Goal: Transaction & Acquisition: Purchase product/service

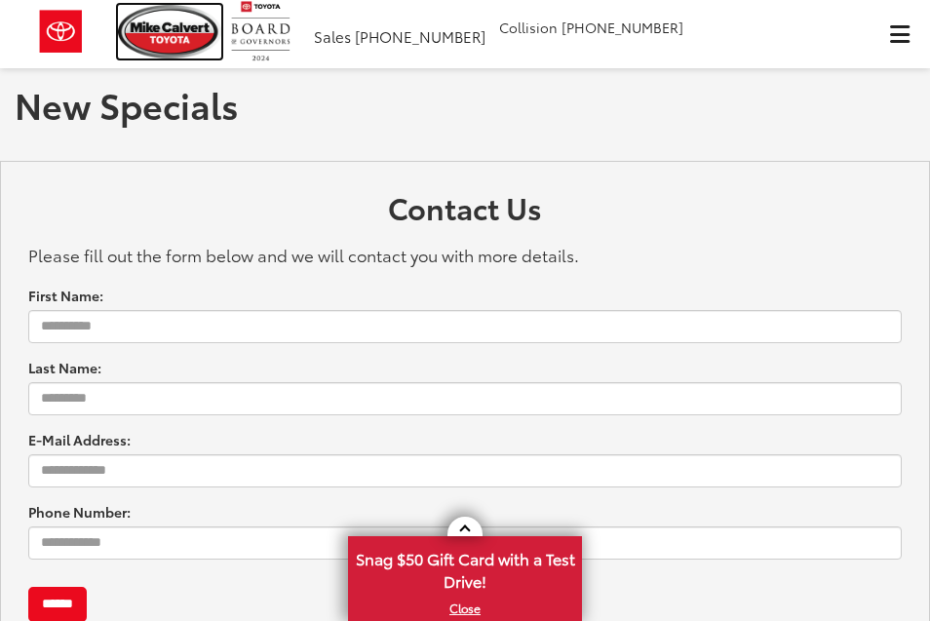
click at [175, 29] on img at bounding box center [169, 32] width 103 height 54
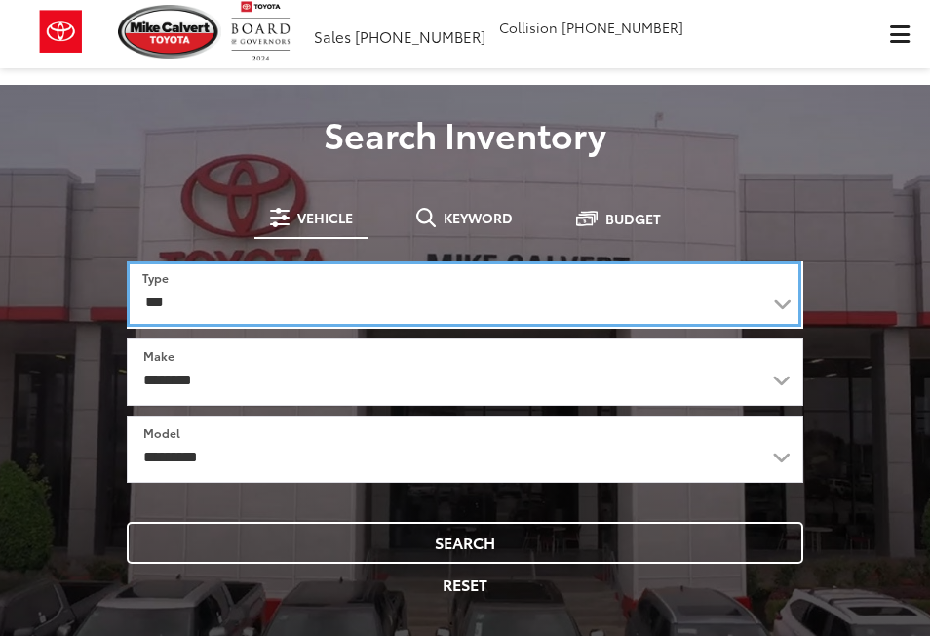
click at [285, 310] on select "*** *** **** *********" at bounding box center [464, 293] width 674 height 65
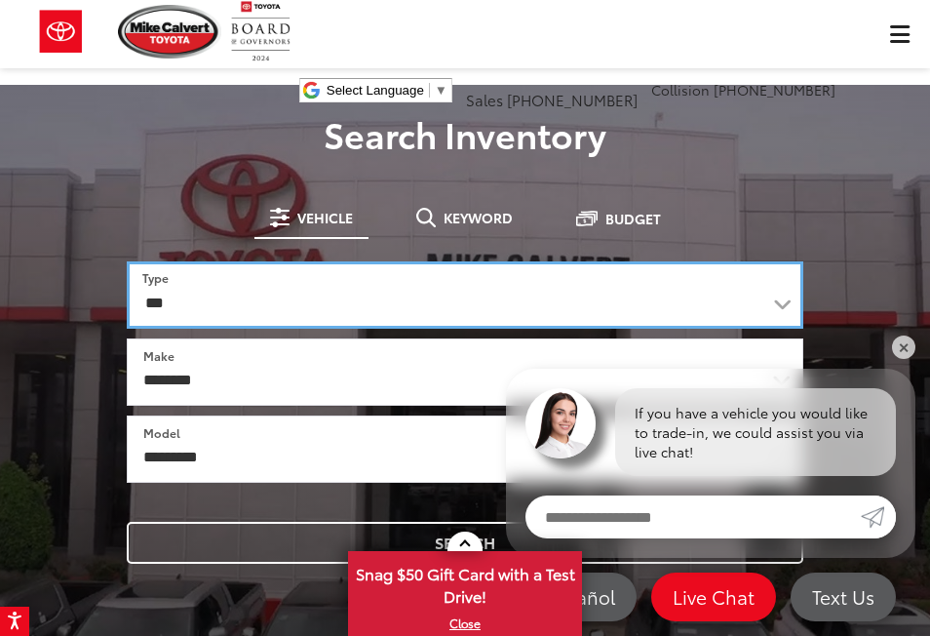
click at [127, 261] on select "*** *** **** *********" at bounding box center [465, 294] width 676 height 67
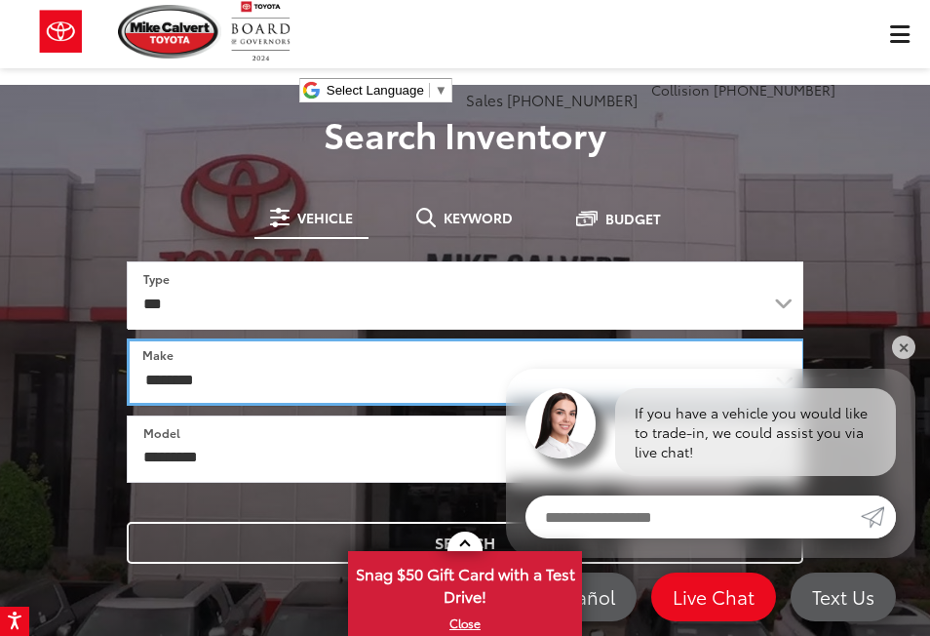
click at [212, 381] on select "**********" at bounding box center [466, 371] width 678 height 67
select select "******"
click at [127, 338] on select "**********" at bounding box center [465, 371] width 676 height 67
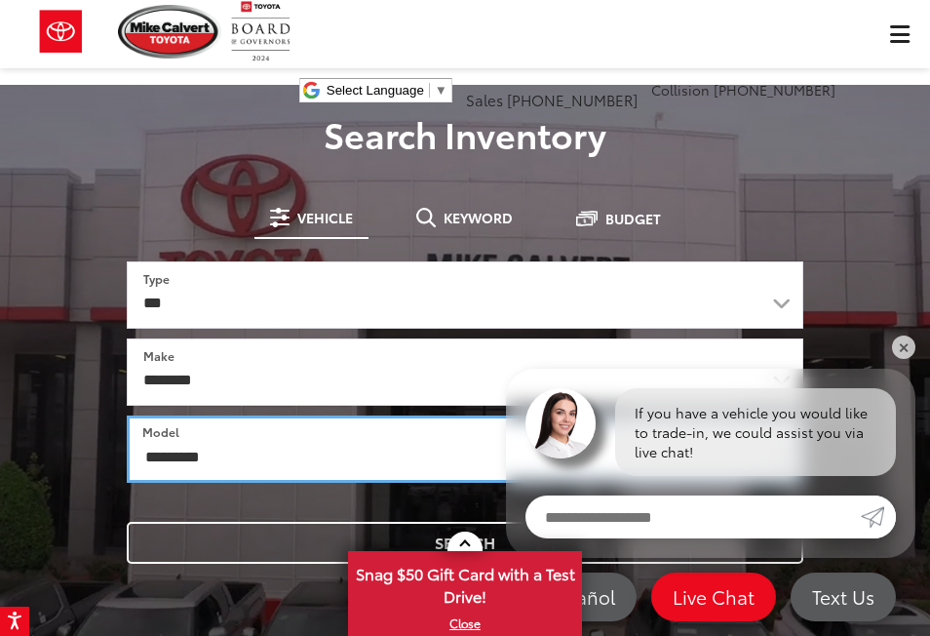
click at [187, 458] on select "**********" at bounding box center [465, 448] width 676 height 67
select select "******"
click at [127, 415] on select "**********" at bounding box center [465, 448] width 676 height 67
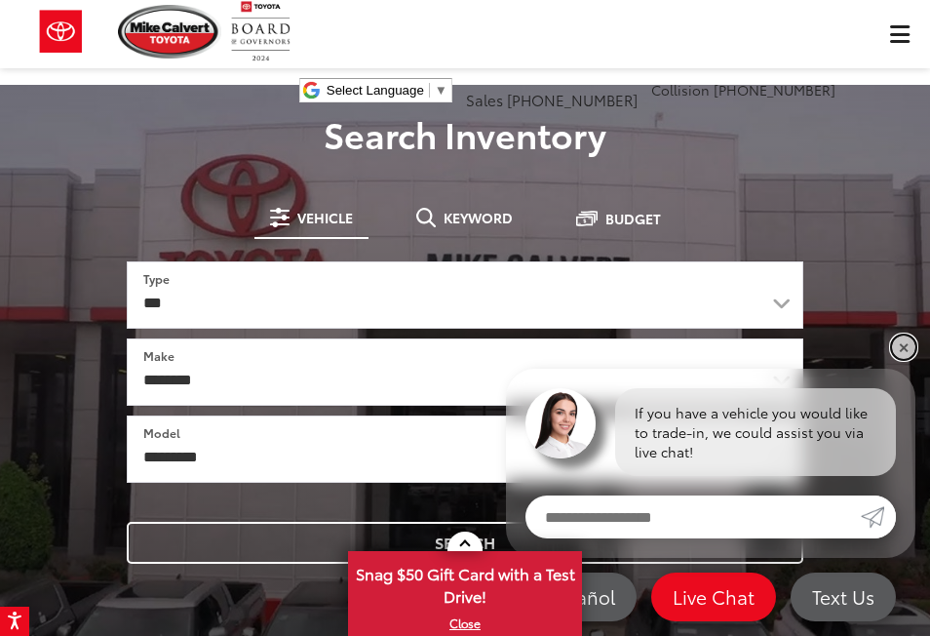
click at [905, 345] on link "✕" at bounding box center [903, 346] width 23 height 23
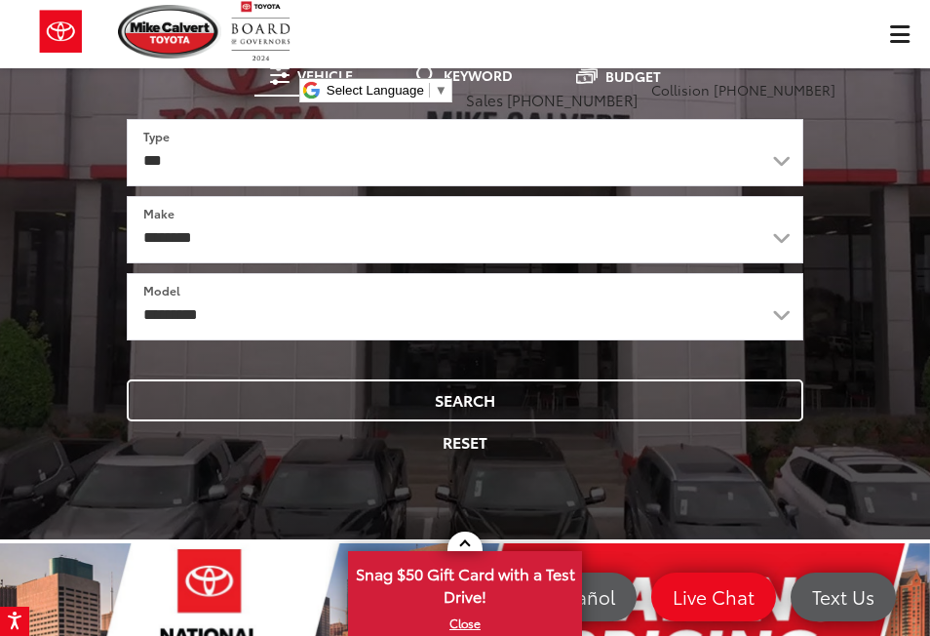
scroll to position [240, 0]
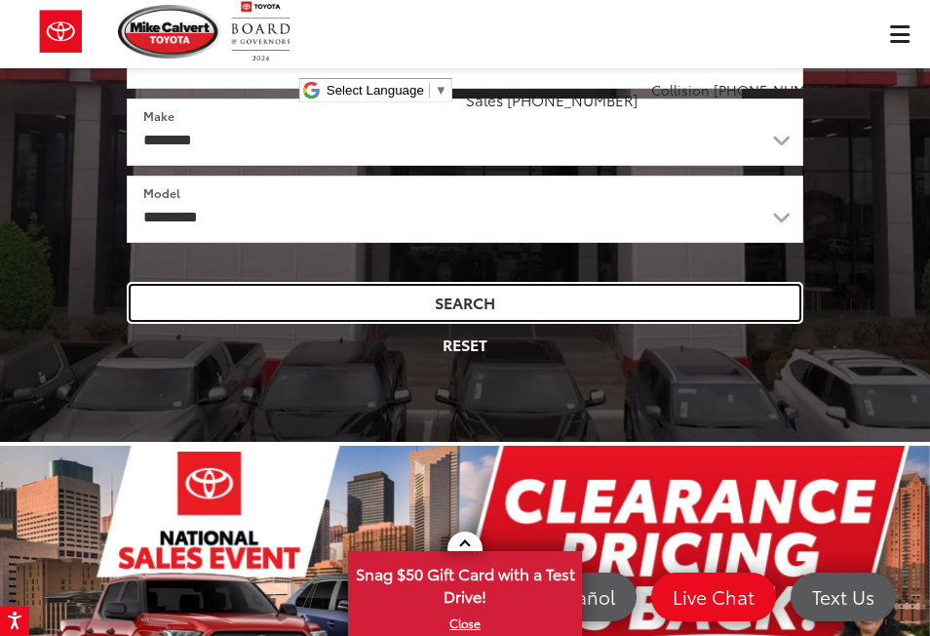
click at [554, 307] on button "Search" at bounding box center [465, 303] width 676 height 42
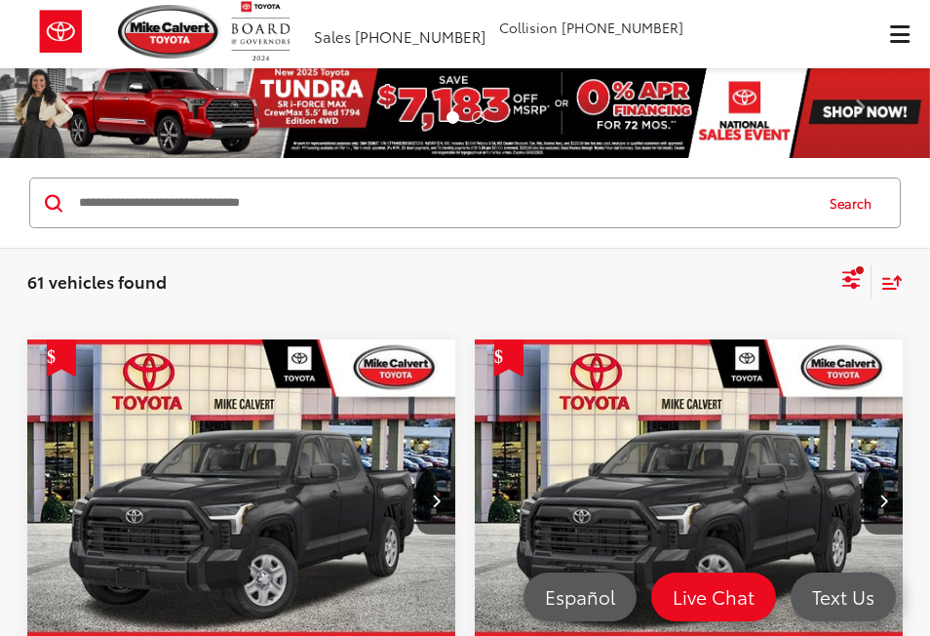
click at [831, 177] on div "Search" at bounding box center [464, 202] width 871 height 51
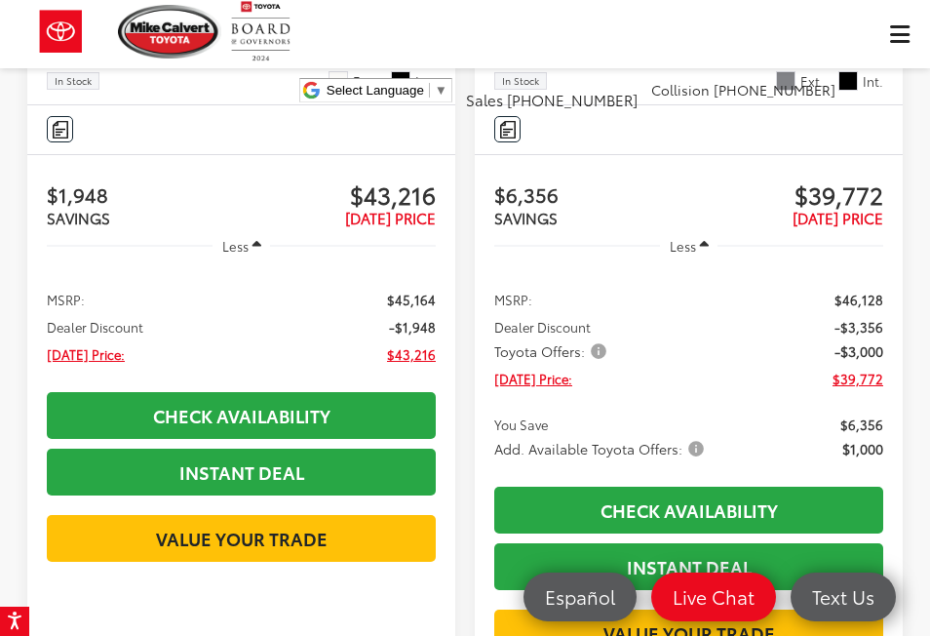
scroll to position [6537, 0]
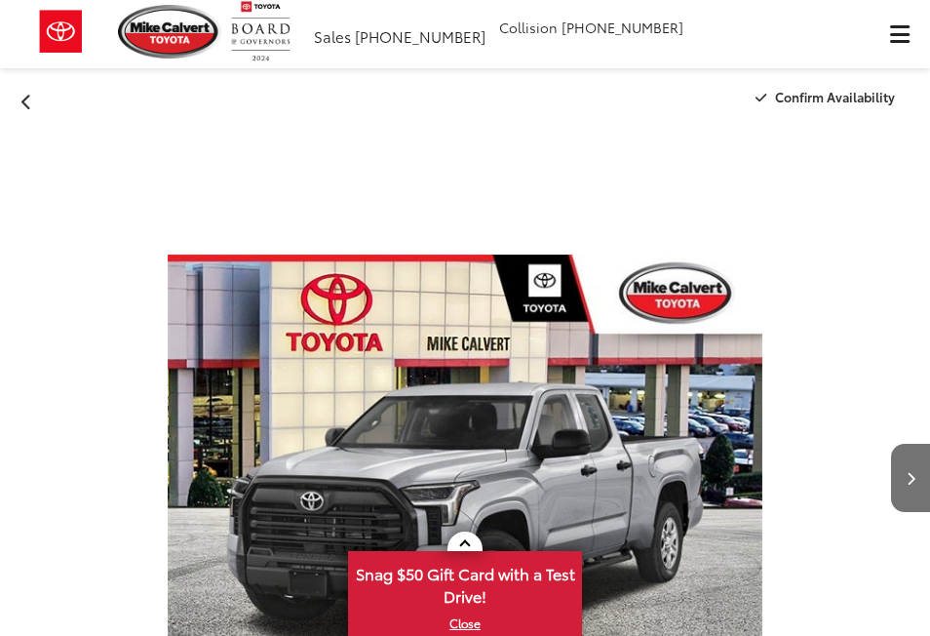
click at [515, 374] on img "2025 Toyota Tundra SR 0" at bounding box center [466, 478] width 596 height 698
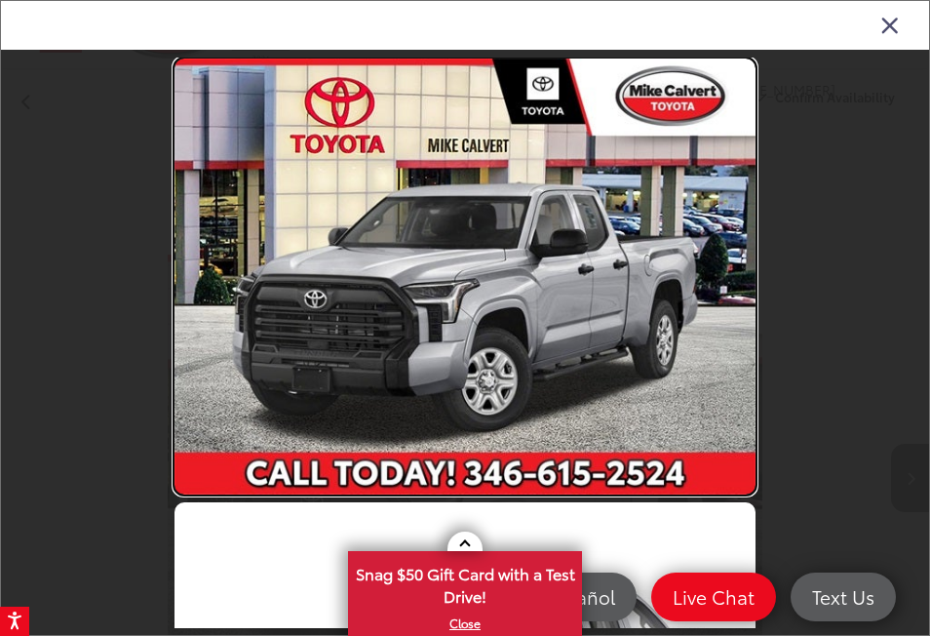
click at [692, 279] on link at bounding box center [464, 276] width 581 height 436
click at [726, 289] on link at bounding box center [464, 276] width 581 height 436
click at [528, 332] on link at bounding box center [464, 276] width 581 height 436
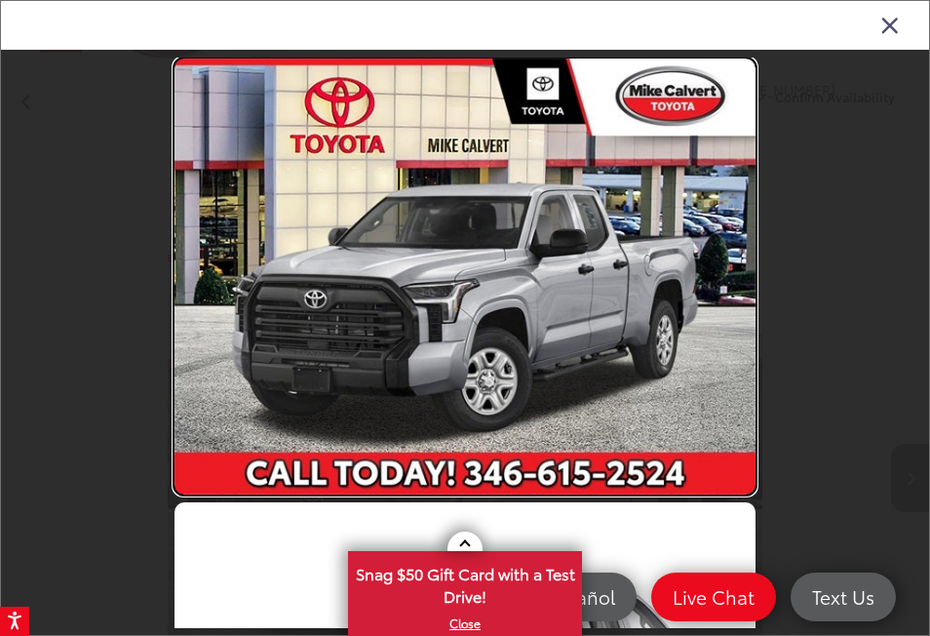
click at [528, 332] on link at bounding box center [464, 276] width 581 height 436
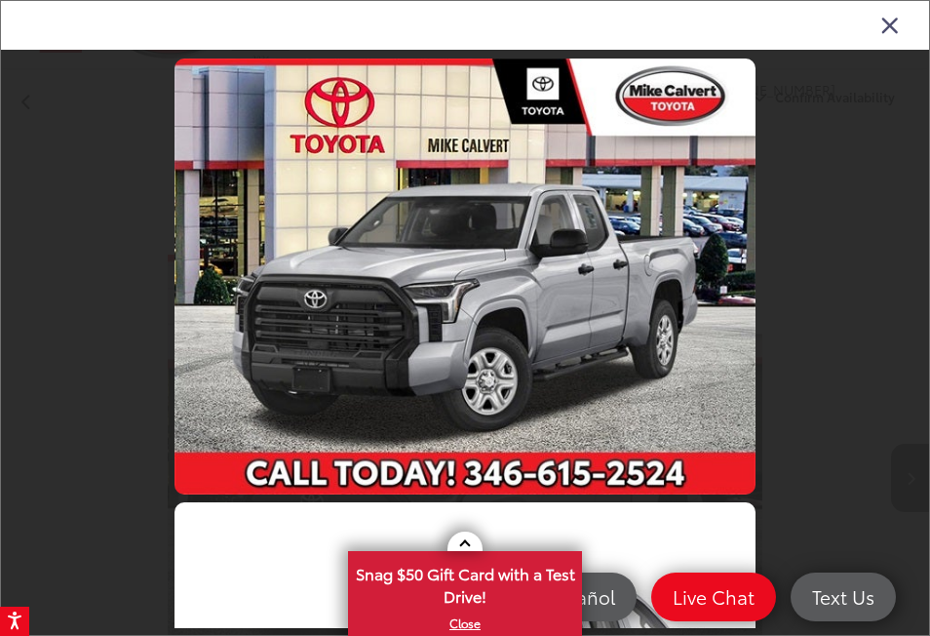
click at [891, 22] on icon "Close gallery" at bounding box center [889, 24] width 19 height 25
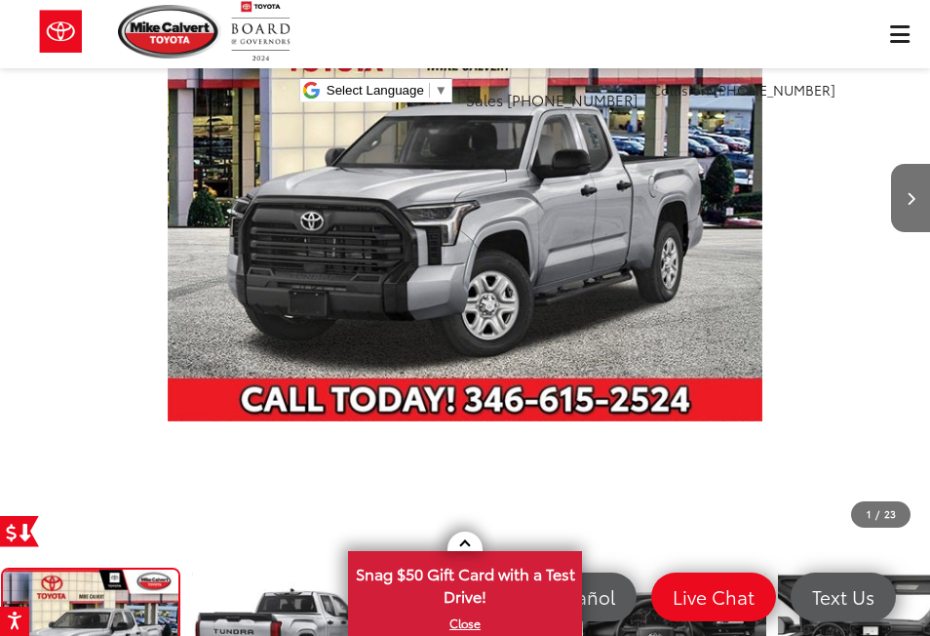
scroll to position [244, 0]
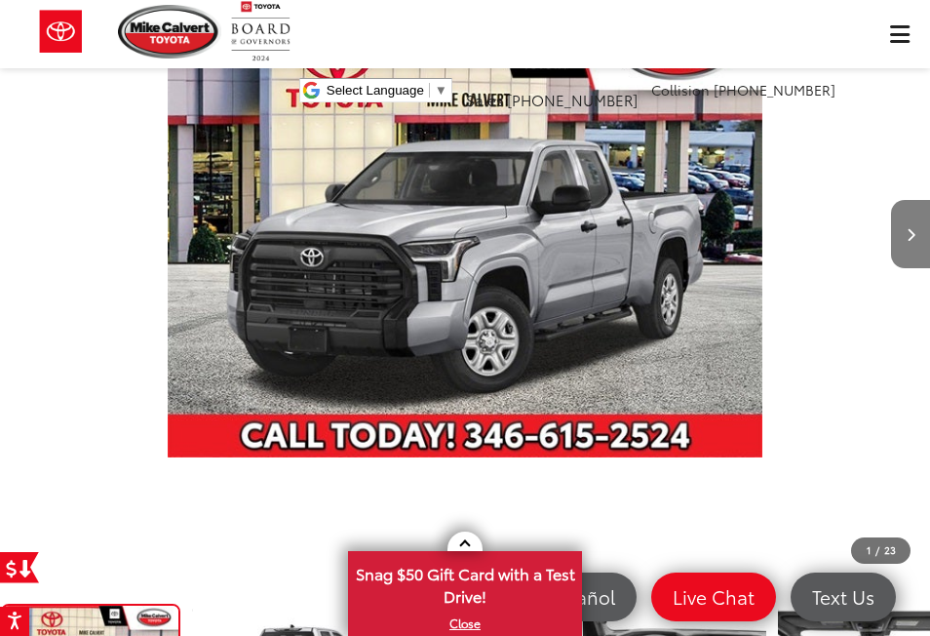
click at [906, 241] on icon "Next image" at bounding box center [910, 235] width 9 height 14
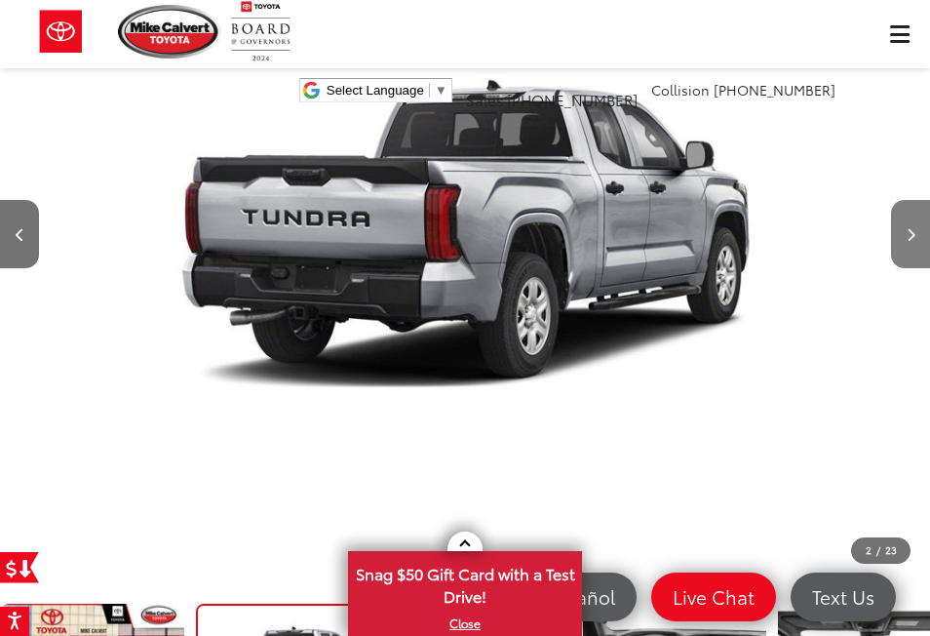
scroll to position [0, 930]
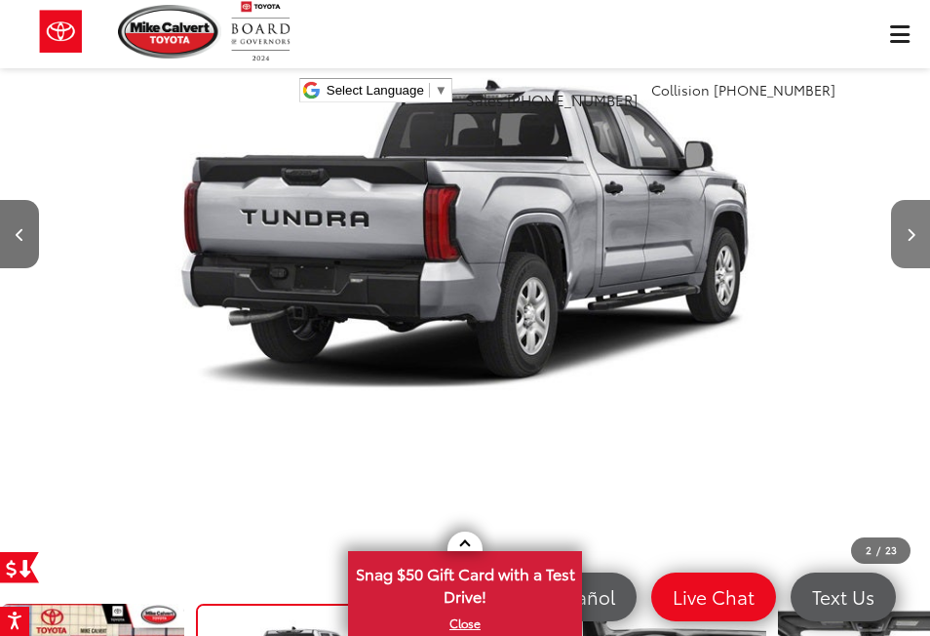
click at [906, 241] on icon "Next image" at bounding box center [910, 235] width 9 height 14
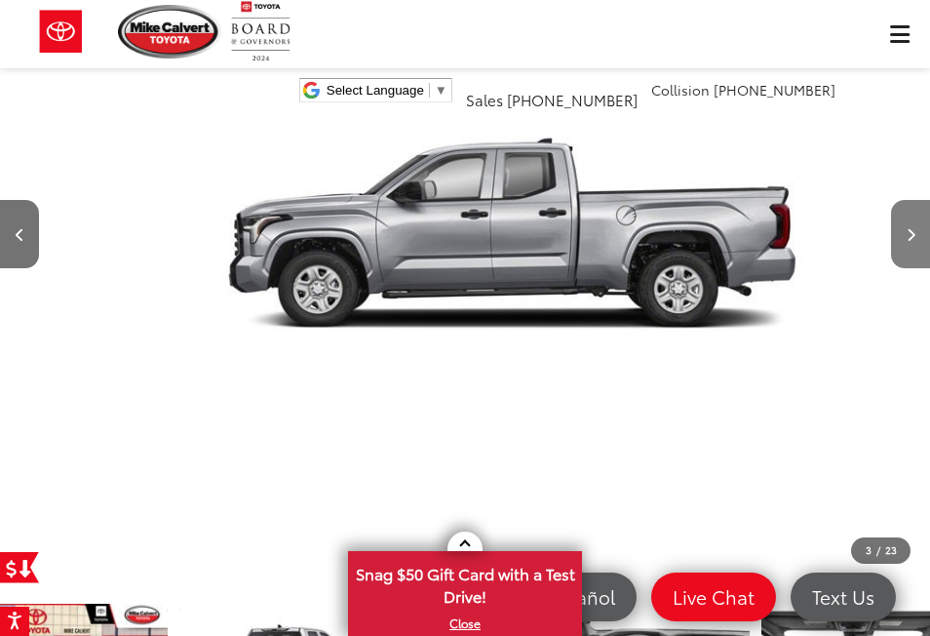
scroll to position [0, 1860]
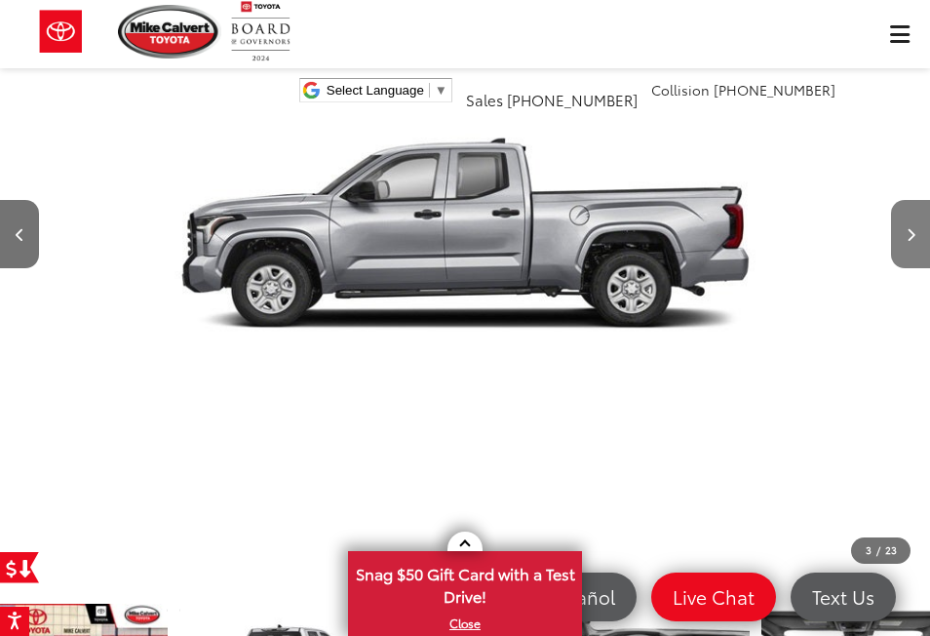
click at [906, 241] on icon "Next image" at bounding box center [910, 235] width 9 height 14
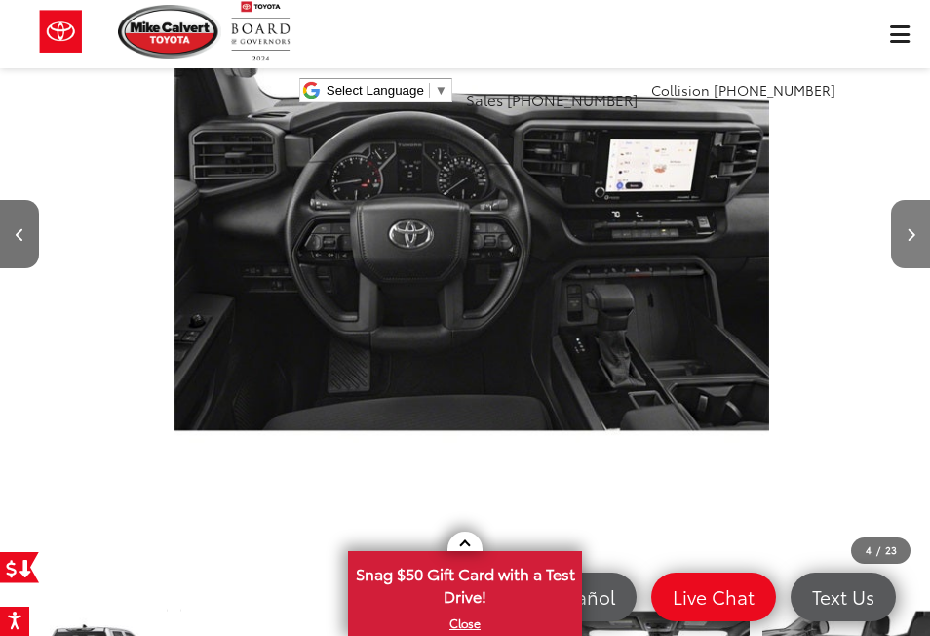
scroll to position [0, 2790]
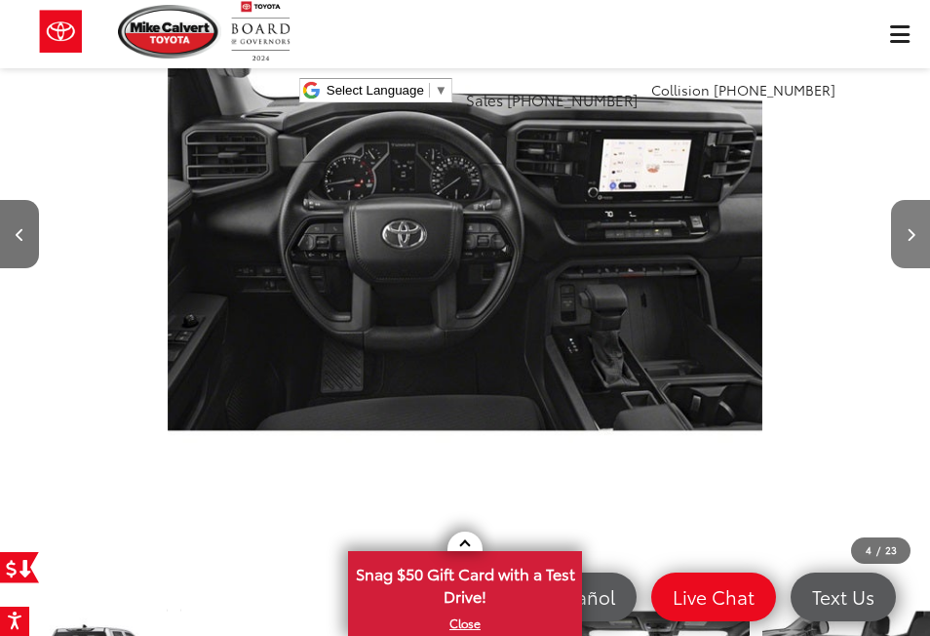
click at [906, 241] on icon "Next image" at bounding box center [910, 235] width 9 height 14
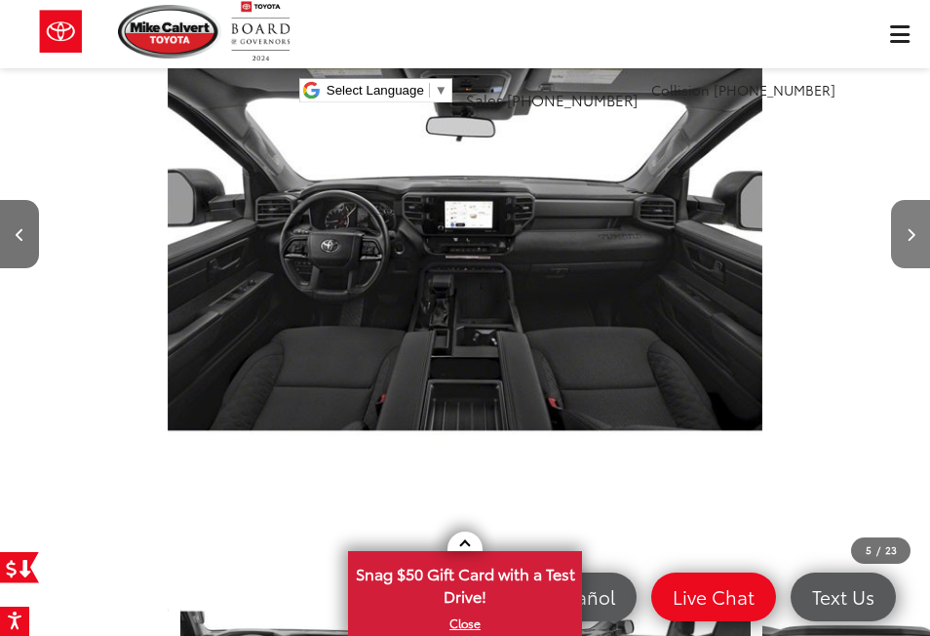
click at [906, 241] on icon "Next image" at bounding box center [910, 235] width 9 height 14
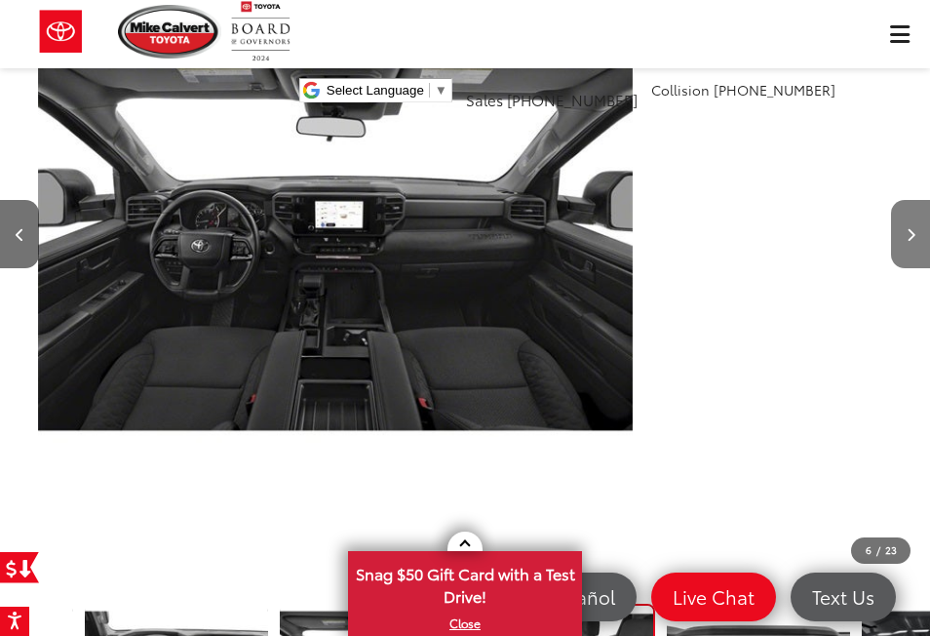
scroll to position [0, 602]
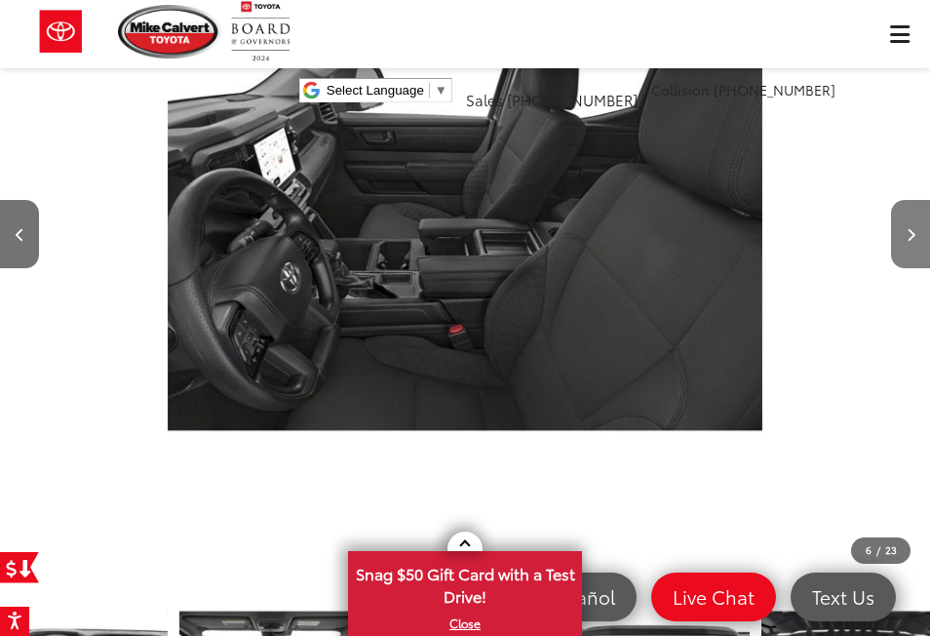
click at [906, 241] on icon "Next image" at bounding box center [910, 235] width 9 height 14
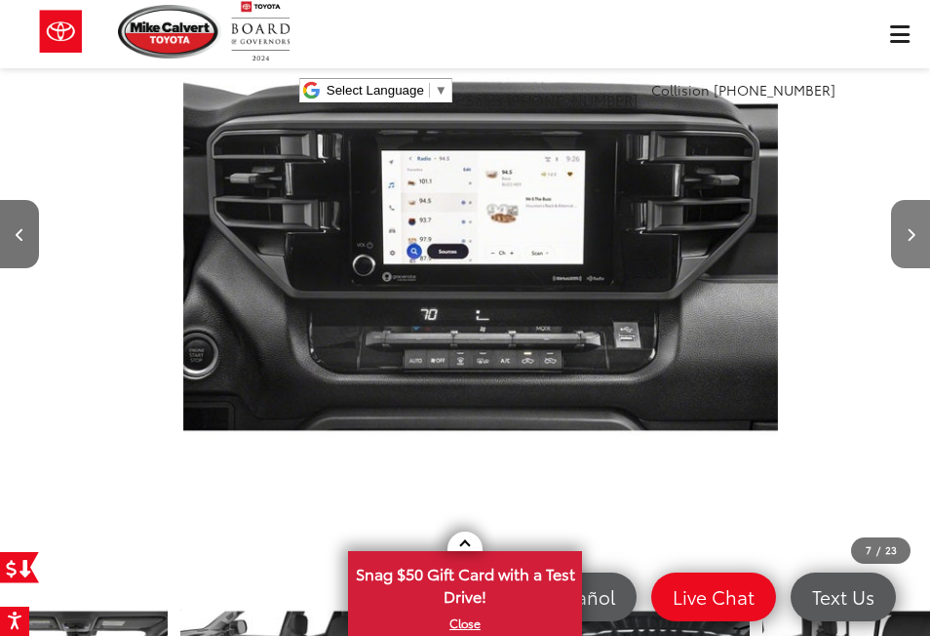
scroll to position [0, 5579]
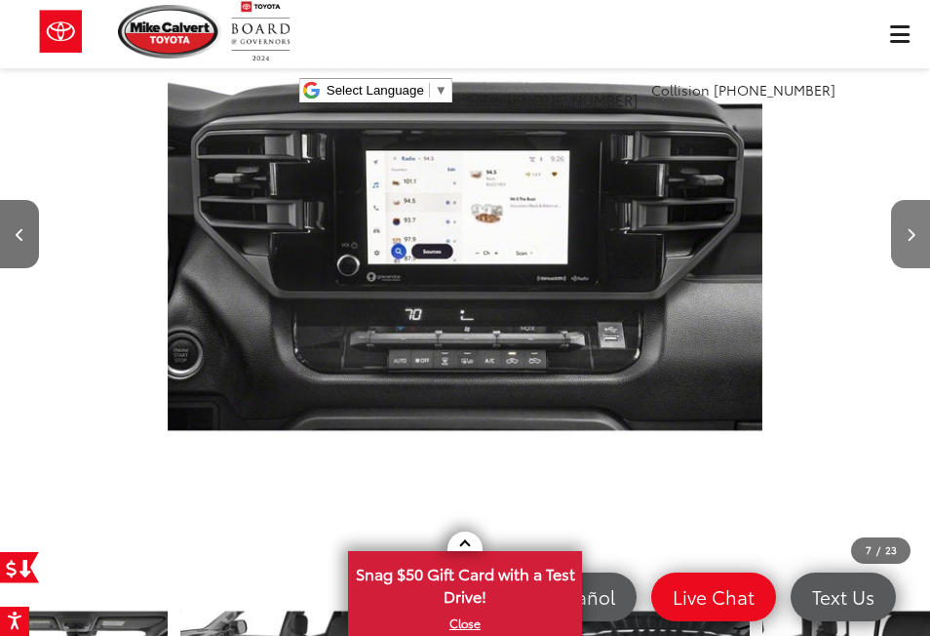
click at [906, 241] on icon "Next image" at bounding box center [910, 235] width 9 height 14
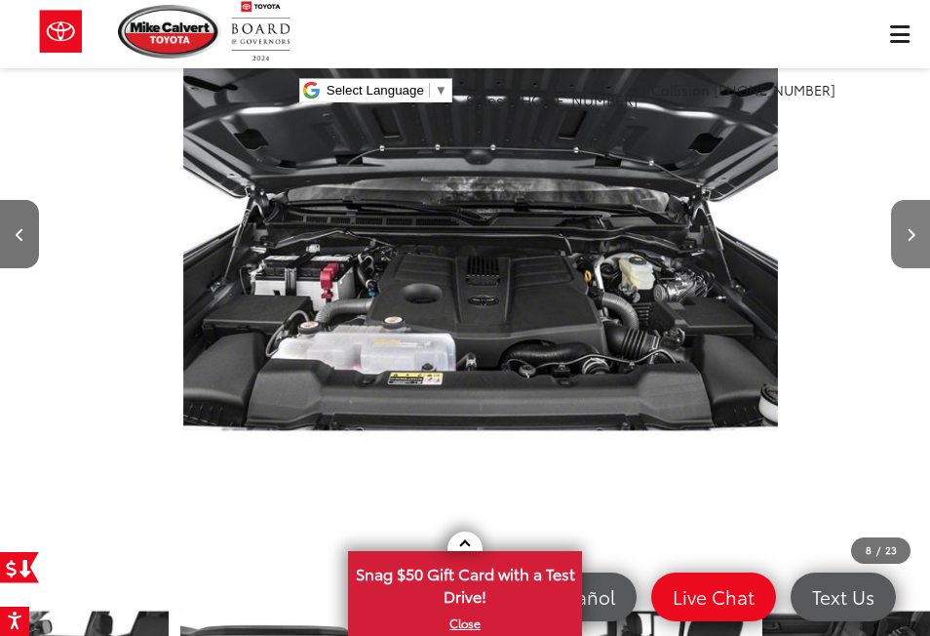
scroll to position [0, 6509]
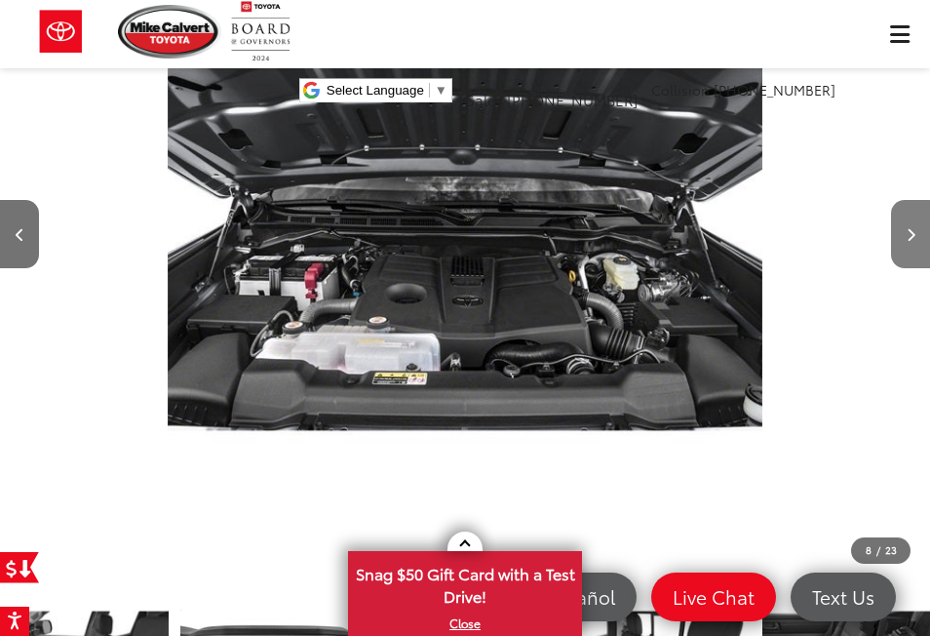
click at [906, 241] on icon "Next image" at bounding box center [910, 235] width 9 height 14
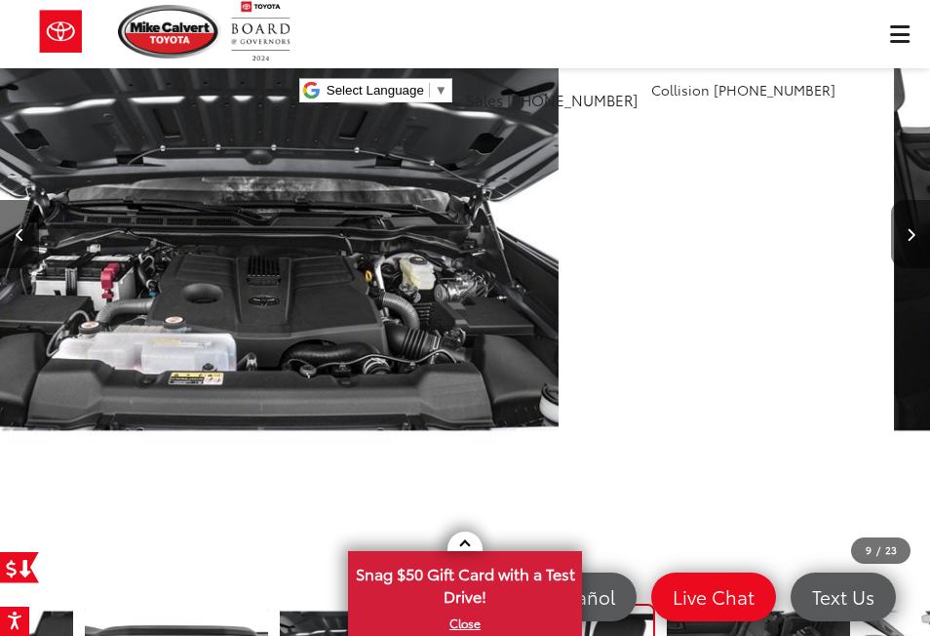
scroll to position [0, 1188]
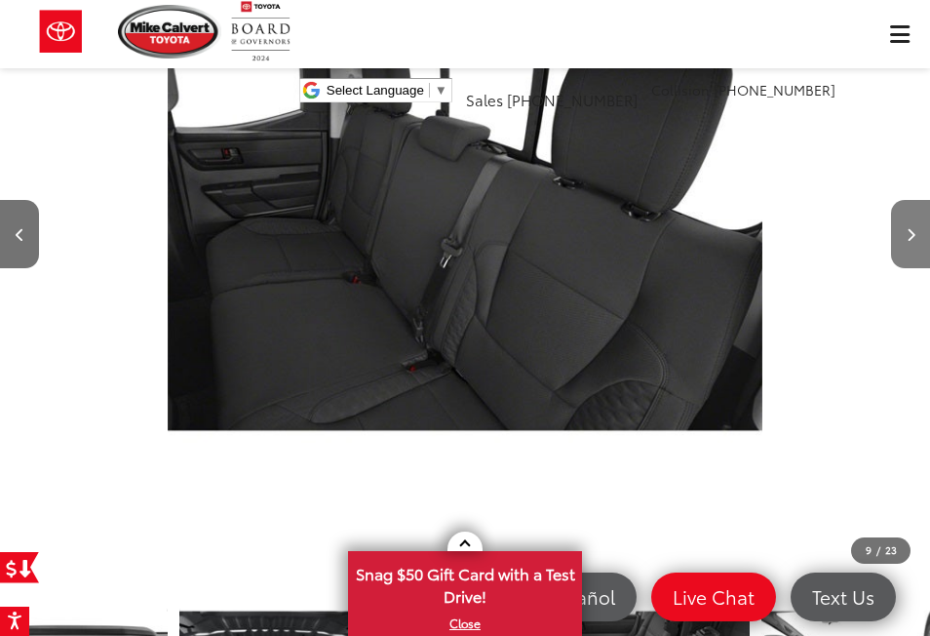
click at [906, 241] on icon "Next image" at bounding box center [910, 235] width 9 height 14
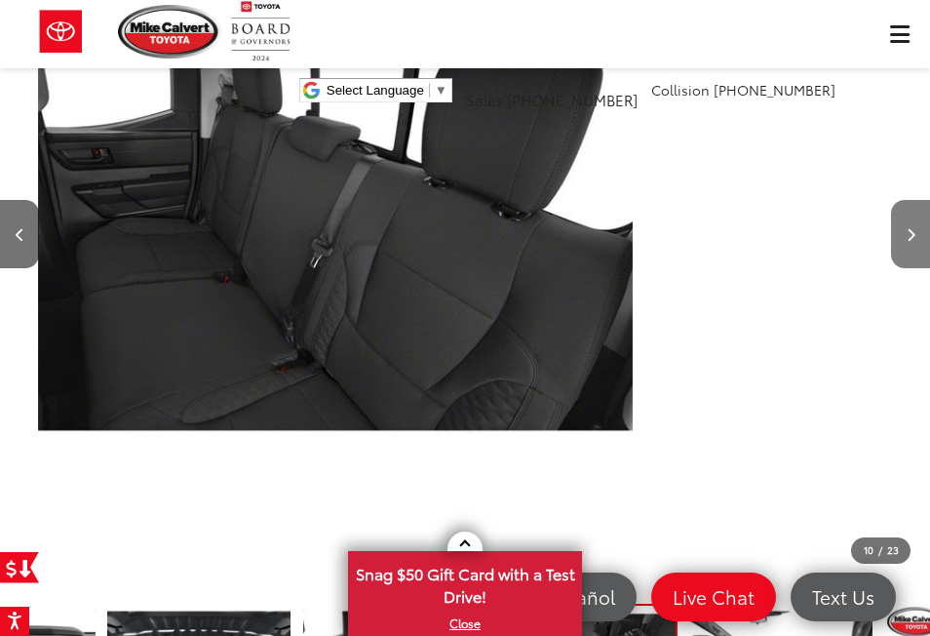
click at [906, 241] on icon "Next image" at bounding box center [910, 235] width 9 height 14
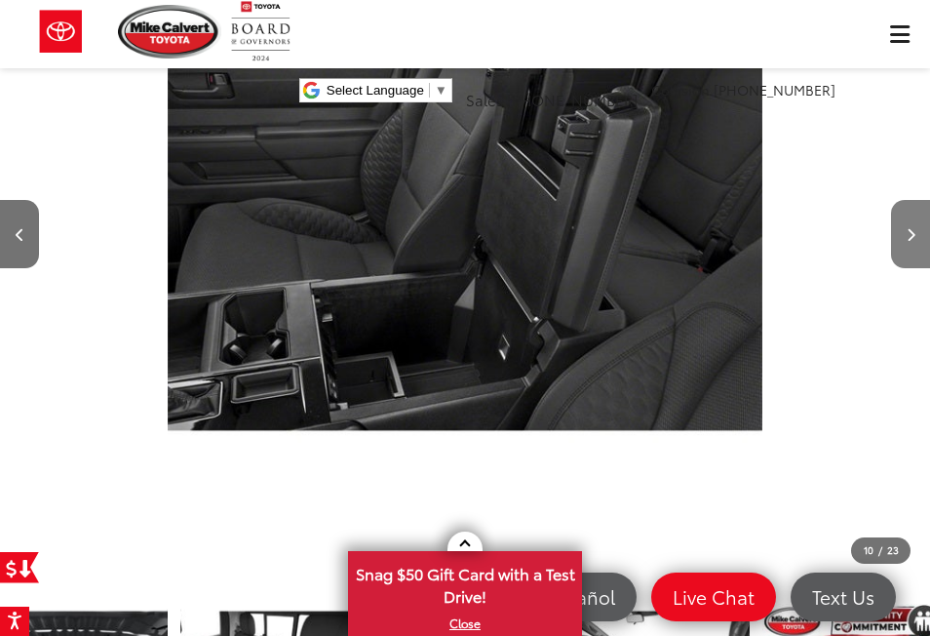
click at [913, 230] on icon "Next image" at bounding box center [910, 235] width 9 height 14
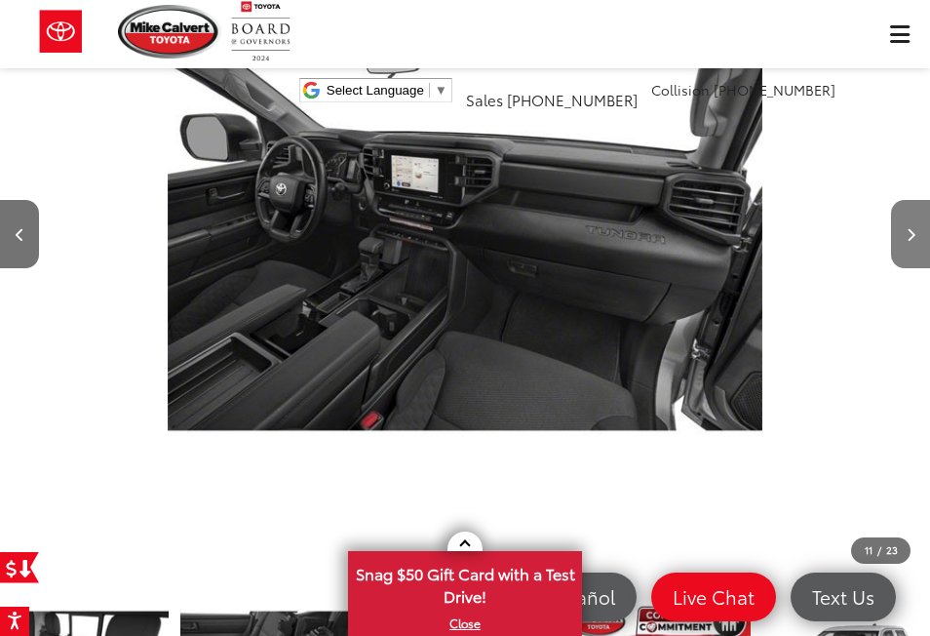
click at [913, 230] on icon "Next image" at bounding box center [910, 235] width 9 height 14
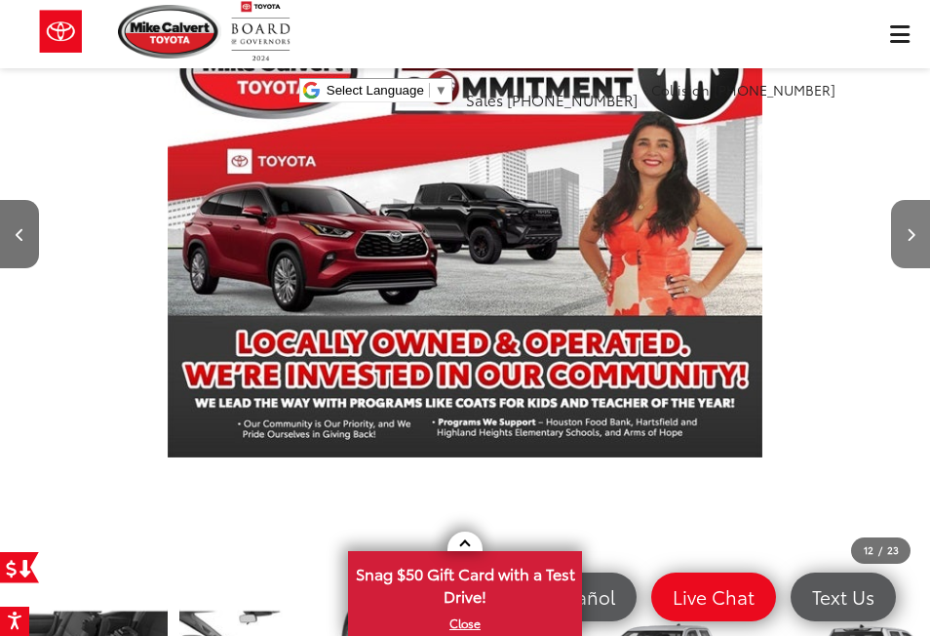
click at [913, 230] on icon "Next image" at bounding box center [910, 235] width 9 height 14
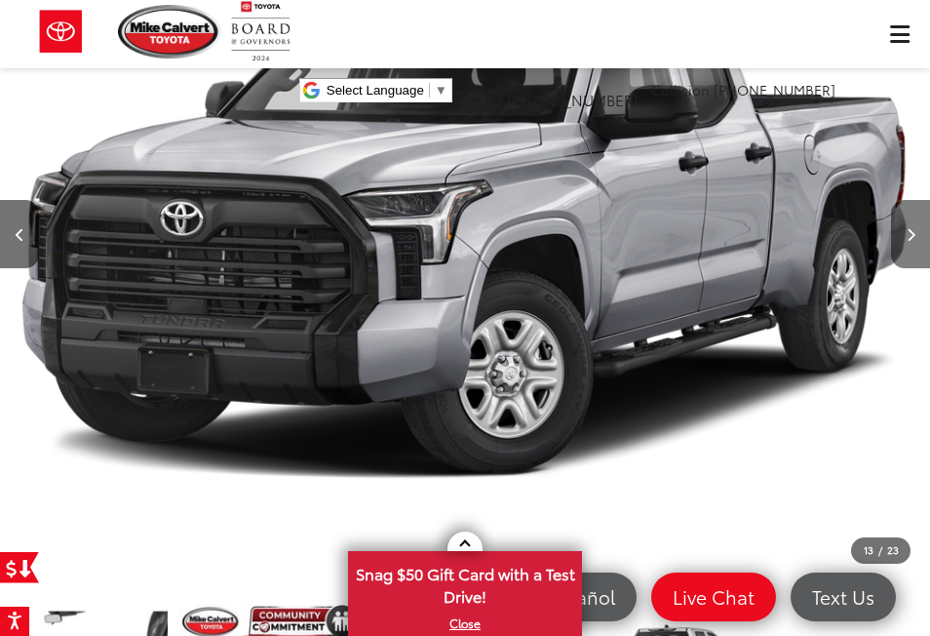
click at [913, 230] on icon "Next image" at bounding box center [910, 235] width 9 height 14
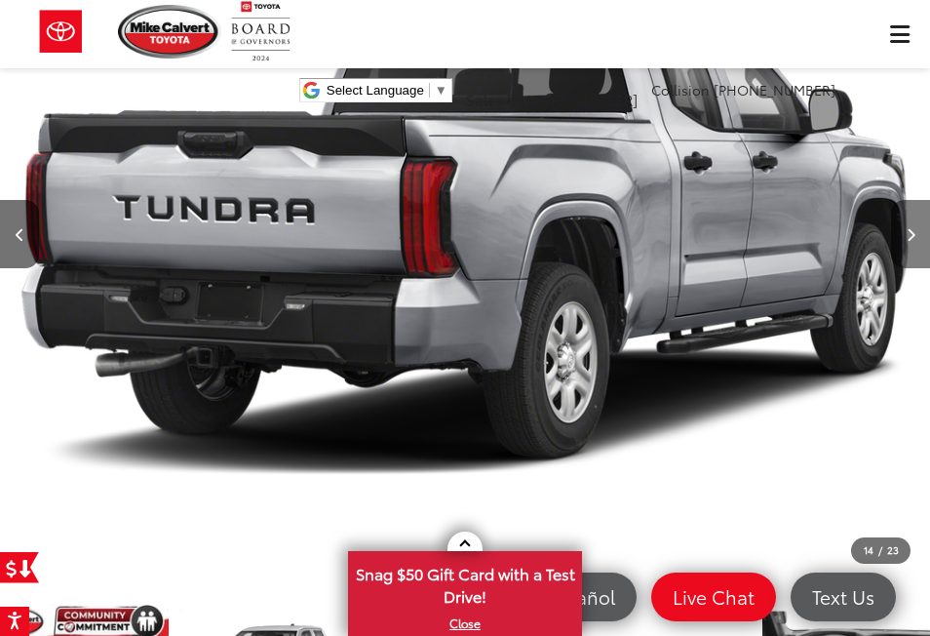
click at [913, 230] on icon "Next image" at bounding box center [910, 235] width 9 height 14
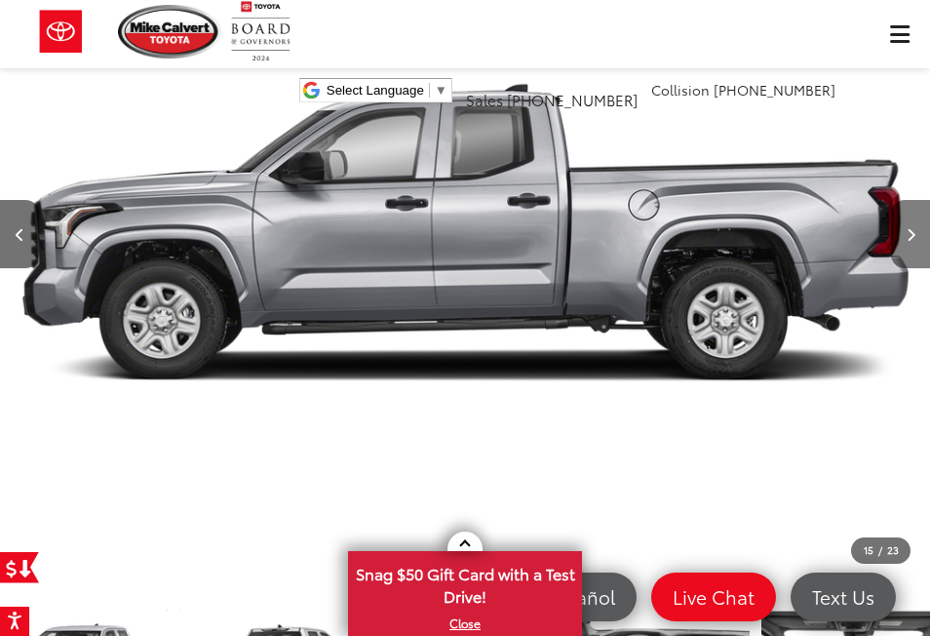
click at [913, 230] on icon "Next image" at bounding box center [910, 235] width 9 height 14
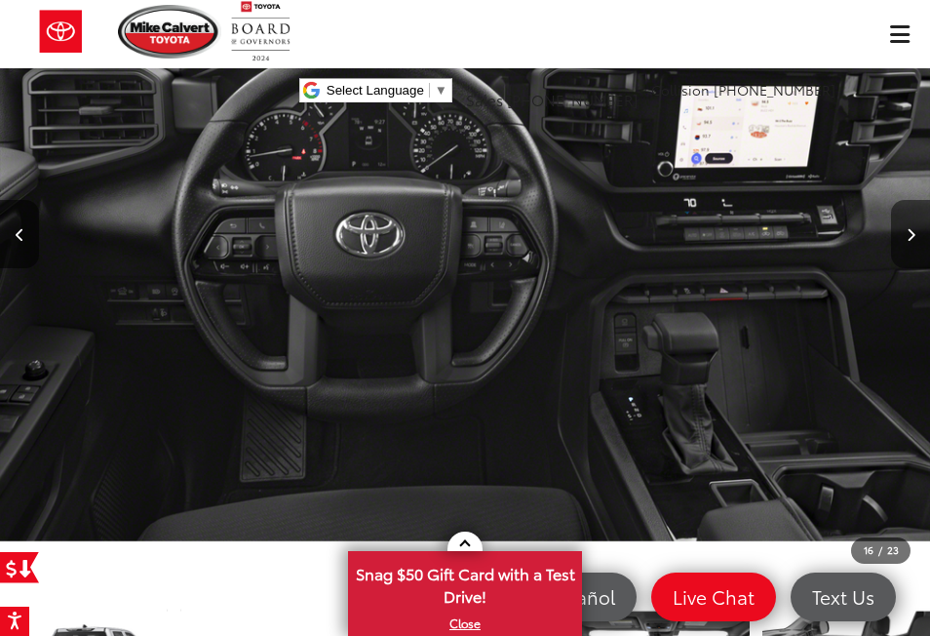
click at [913, 230] on icon "Next image" at bounding box center [910, 235] width 9 height 14
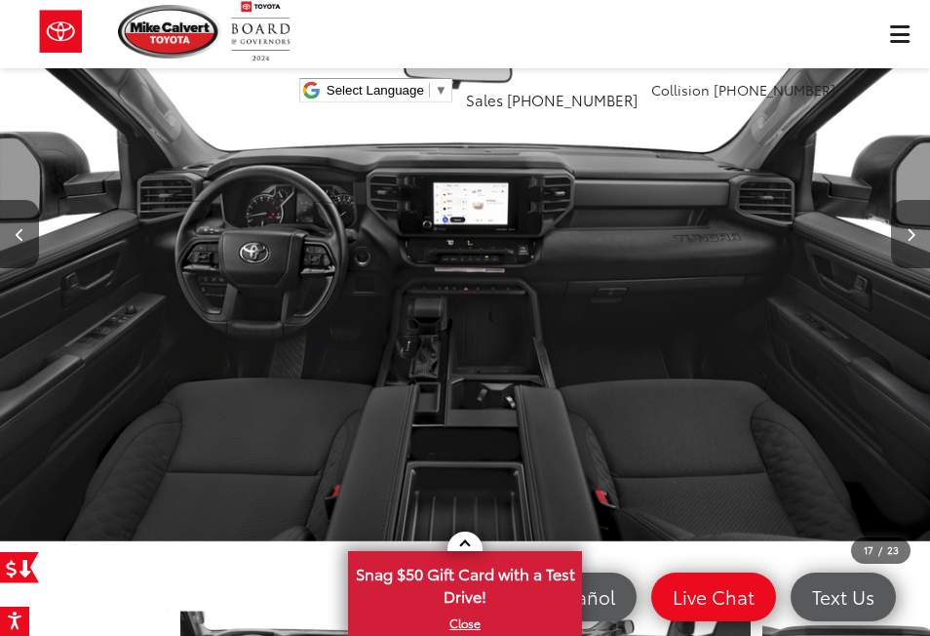
click at [913, 230] on icon "Next image" at bounding box center [910, 235] width 9 height 14
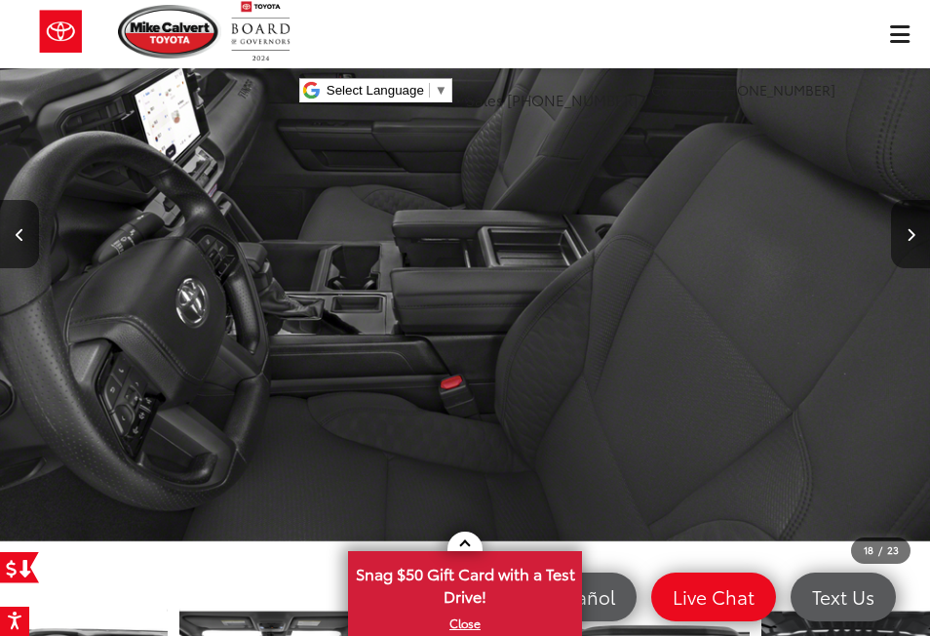
click at [913, 230] on icon "Next image" at bounding box center [910, 235] width 9 height 14
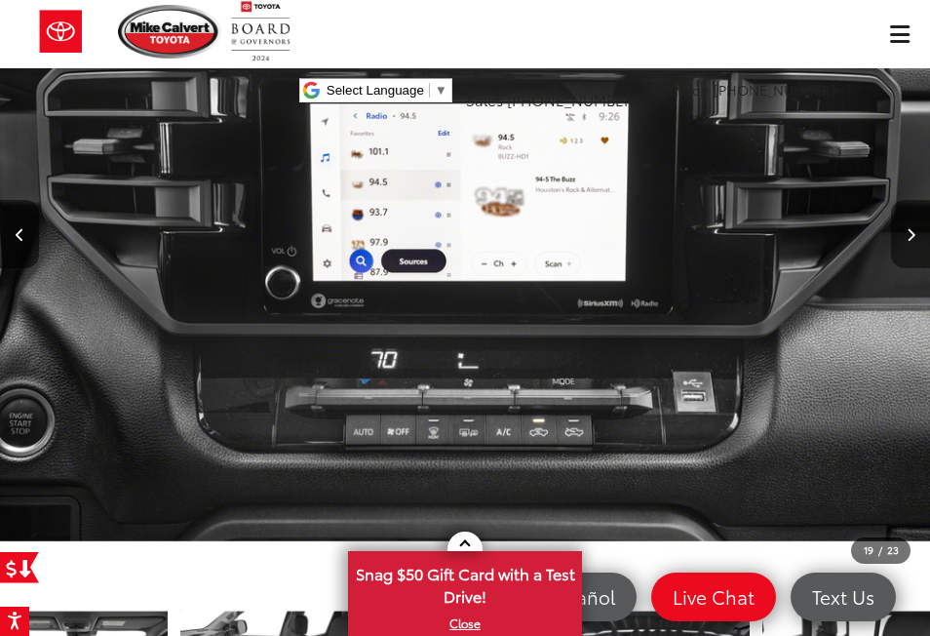
click at [913, 230] on icon "Next image" at bounding box center [910, 235] width 9 height 14
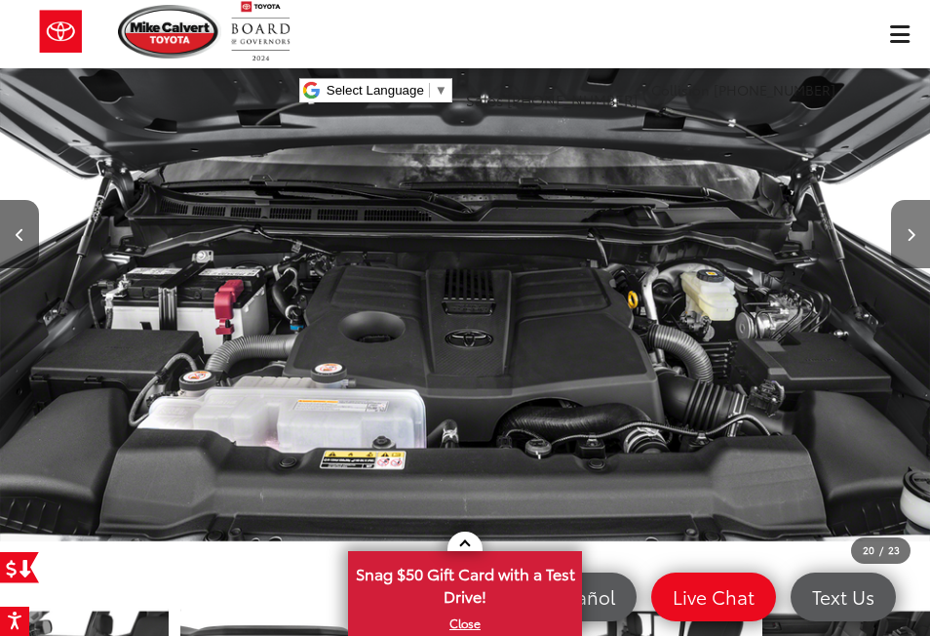
click at [913, 230] on icon "Next image" at bounding box center [910, 235] width 9 height 14
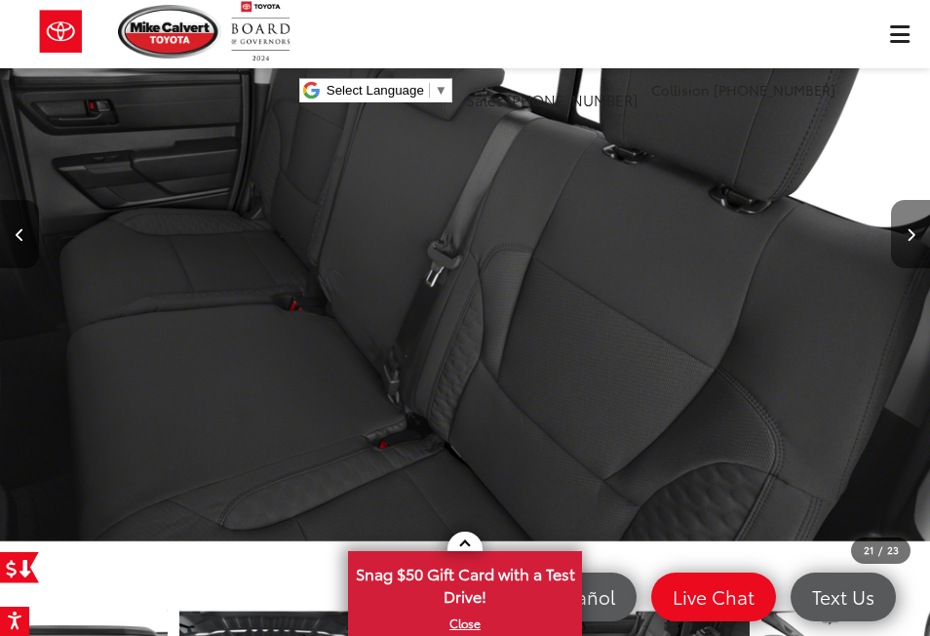
click at [913, 230] on icon "Next image" at bounding box center [910, 235] width 9 height 14
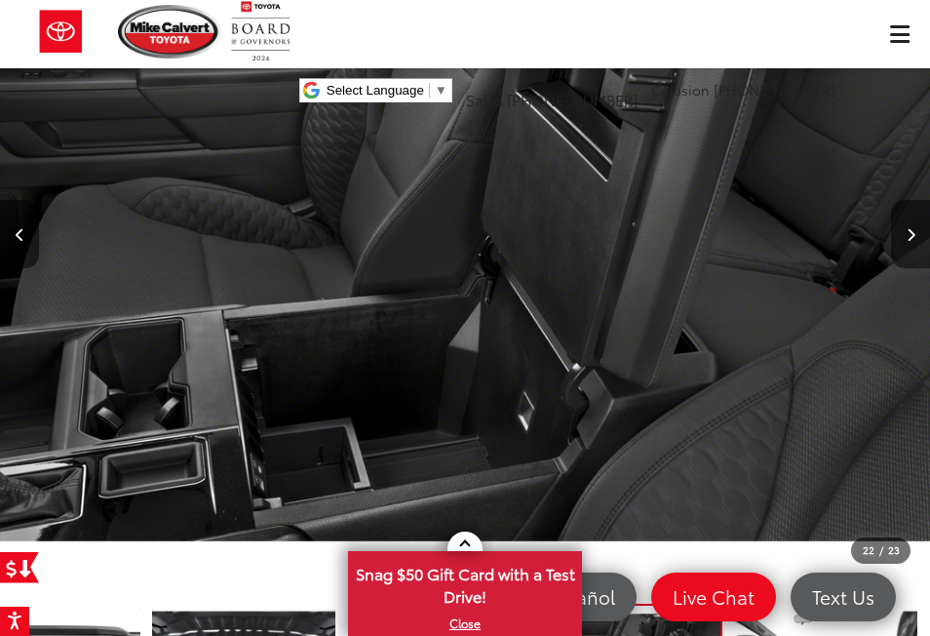
click at [913, 230] on icon "Next image" at bounding box center [910, 235] width 9 height 14
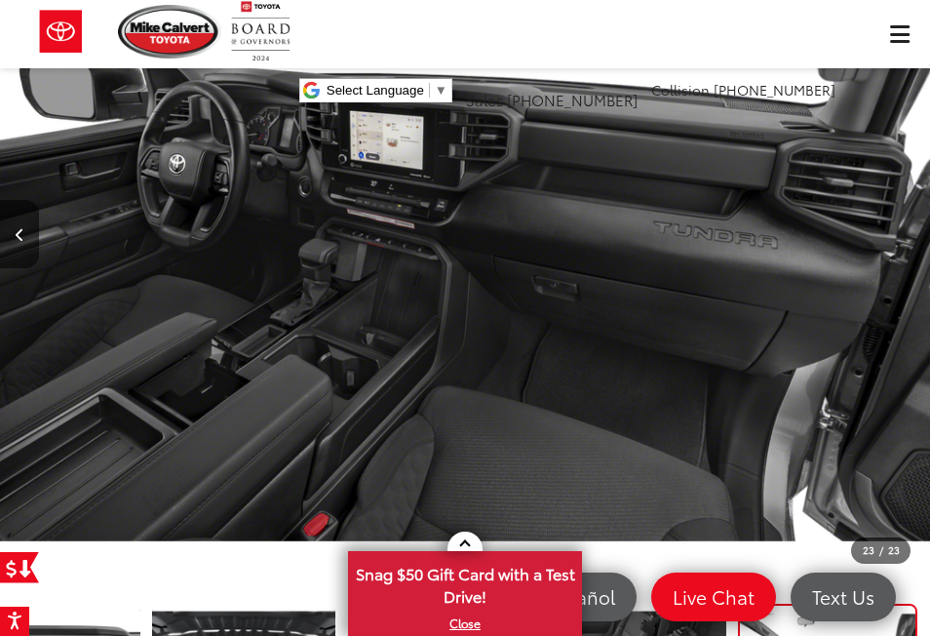
click at [913, 230] on div at bounding box center [859, 234] width 139 height 698
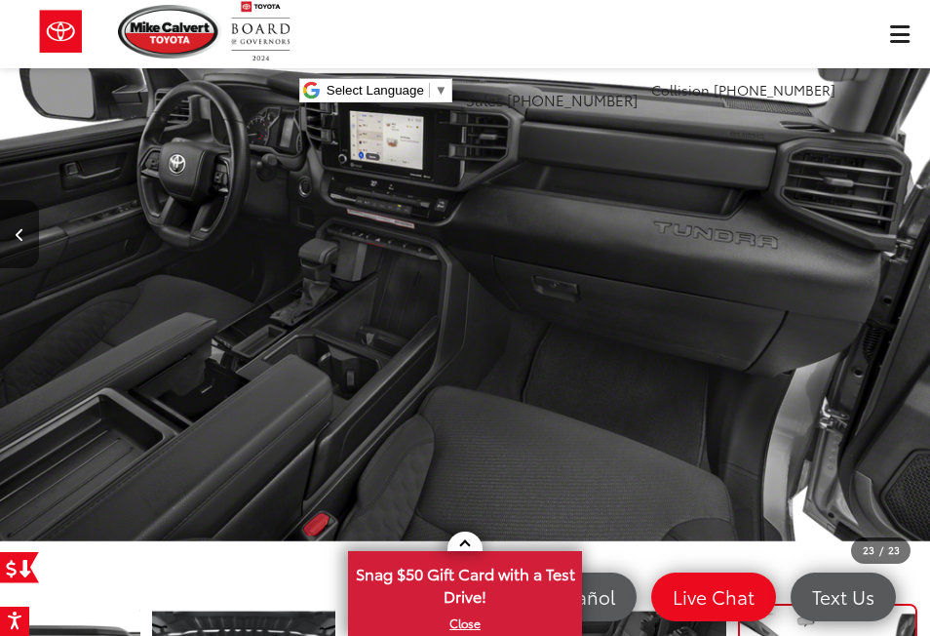
click at [919, 170] on div at bounding box center [859, 234] width 139 height 698
click at [790, 328] on div at bounding box center [859, 234] width 139 height 698
click at [526, 336] on img "2025 Toyota Tundra SR 23" at bounding box center [465, 234] width 930 height 698
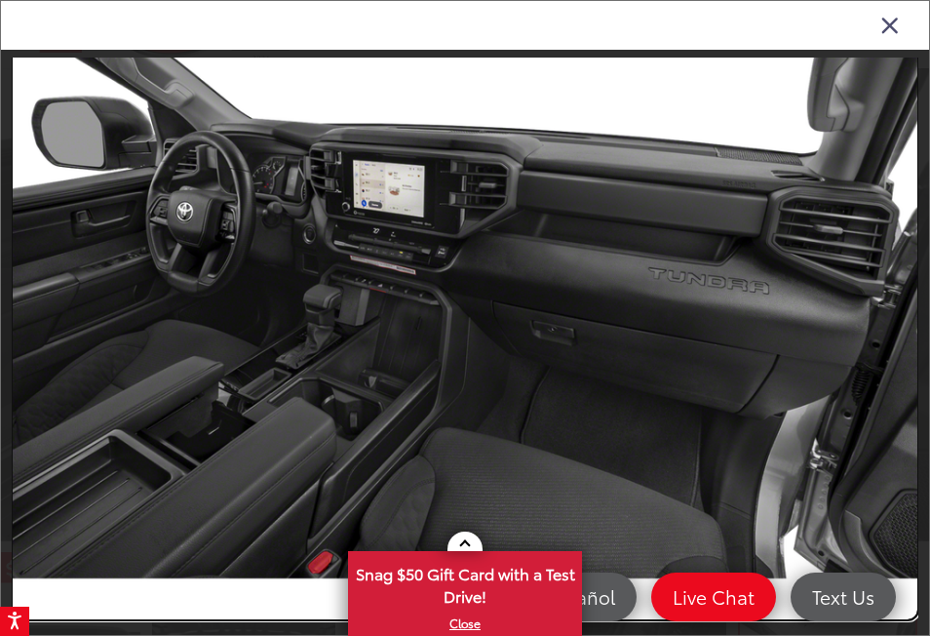
click at [895, 369] on link at bounding box center [465, 280] width 905 height 678
click at [900, 252] on link at bounding box center [465, 280] width 905 height 678
click at [781, 319] on link at bounding box center [465, 280] width 905 height 678
click at [888, 369] on link at bounding box center [465, 280] width 905 height 678
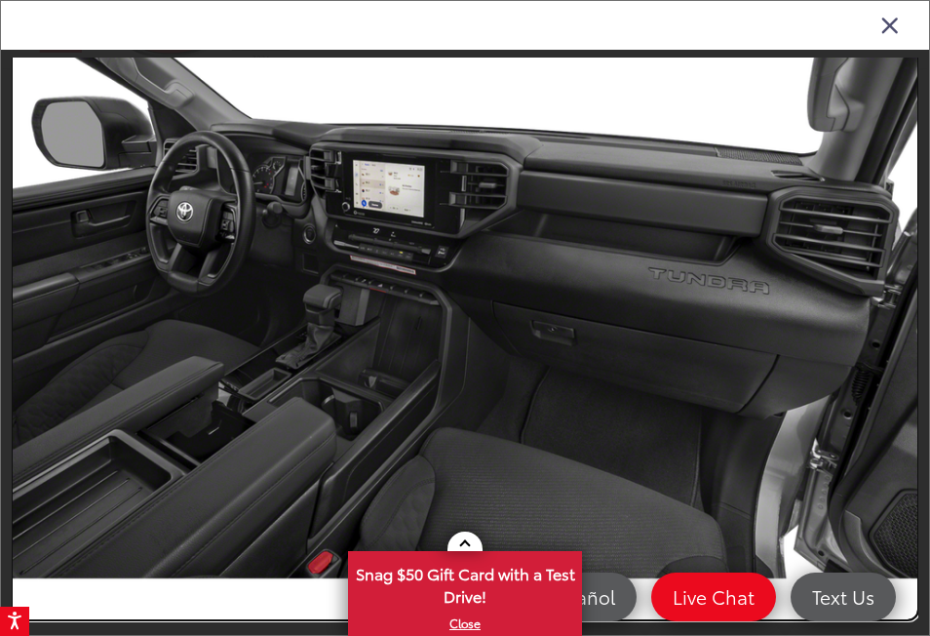
click at [607, 405] on link at bounding box center [465, 280] width 905 height 678
click at [926, 405] on div "23 / 23" at bounding box center [465, 367] width 928 height 634
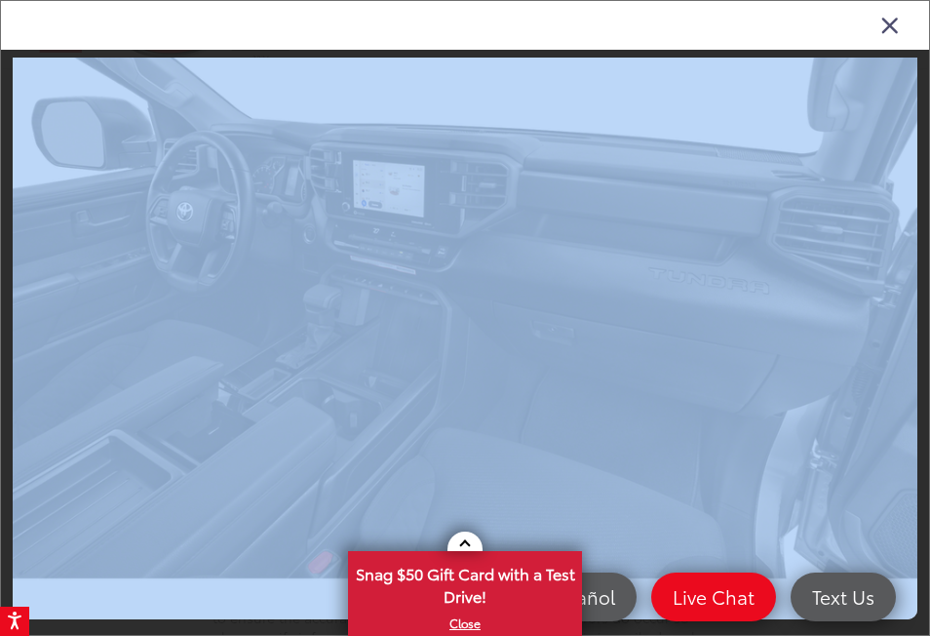
click at [926, 405] on div "23 / 23" at bounding box center [465, 367] width 928 height 634
click at [582, 392] on link at bounding box center [465, 280] width 905 height 678
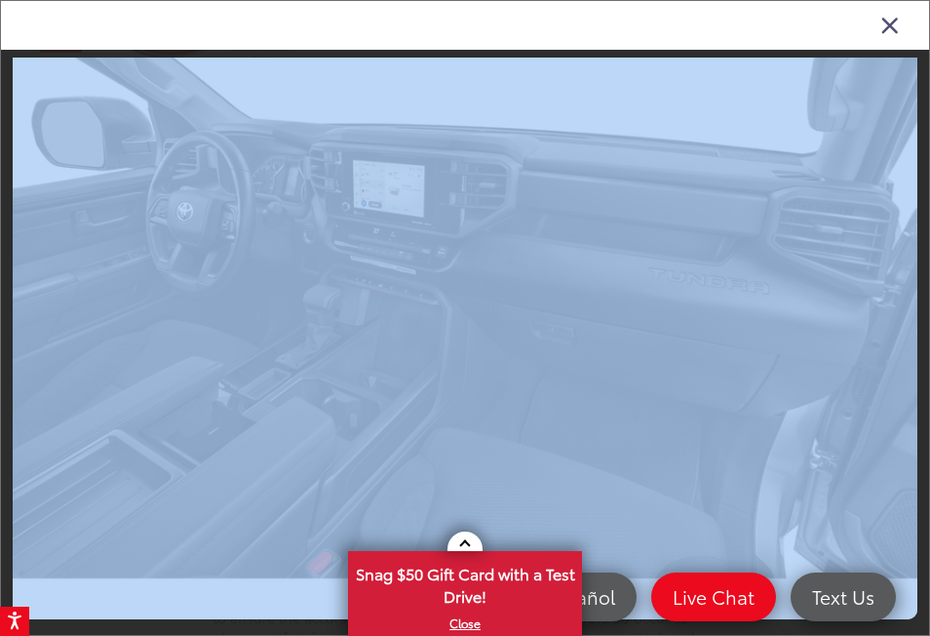
click at [889, 28] on icon "Close gallery" at bounding box center [889, 24] width 19 height 25
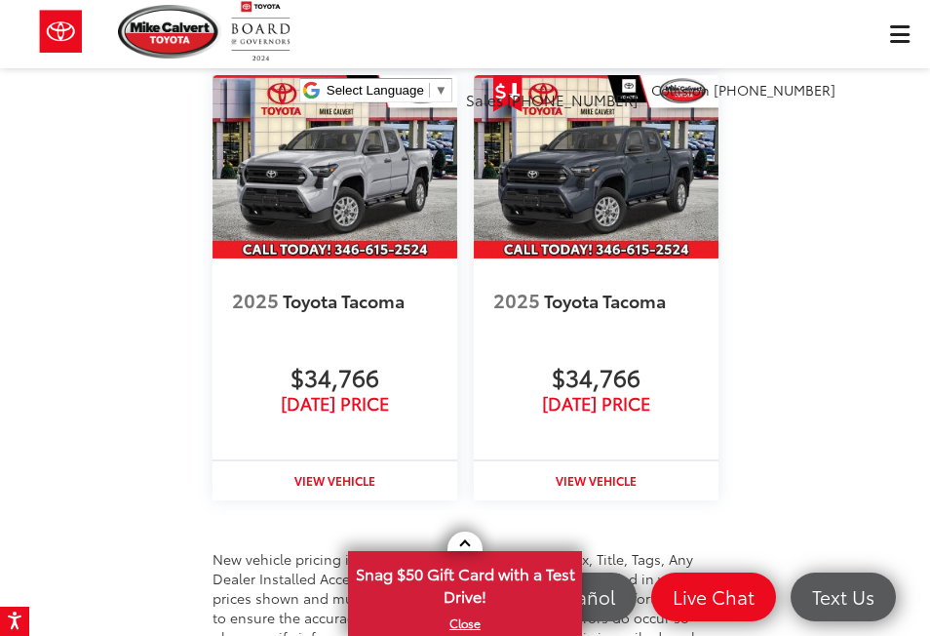
click at [890, 34] on span "Click to show site navigation" at bounding box center [899, 34] width 19 height 1
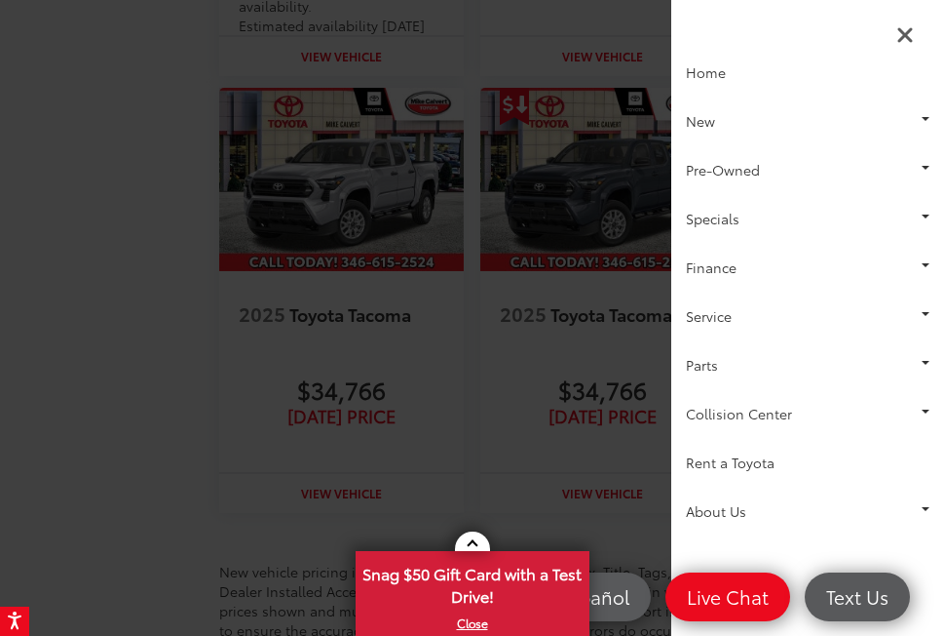
scroll to position [0, 20779]
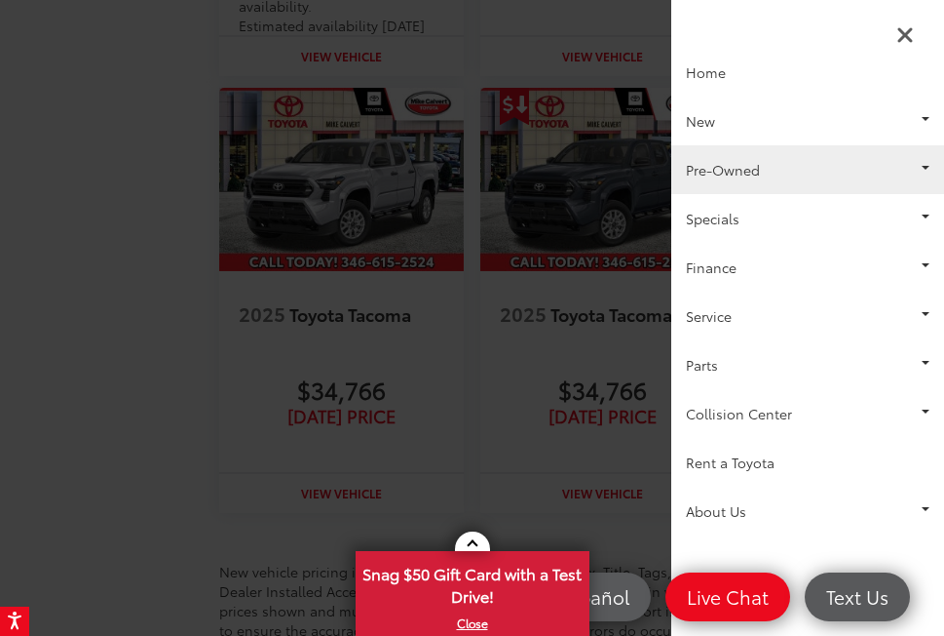
click at [749, 170] on link "Pre-Owned" at bounding box center [808, 169] width 273 height 49
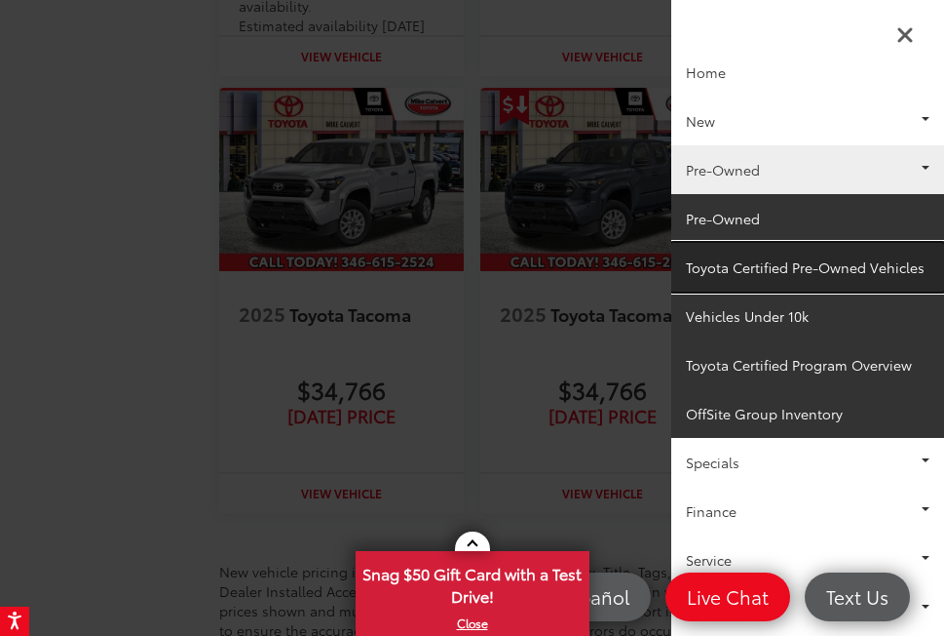
click at [754, 264] on link "Toyota Certified Pre-Owned Vehicles" at bounding box center [808, 267] width 273 height 49
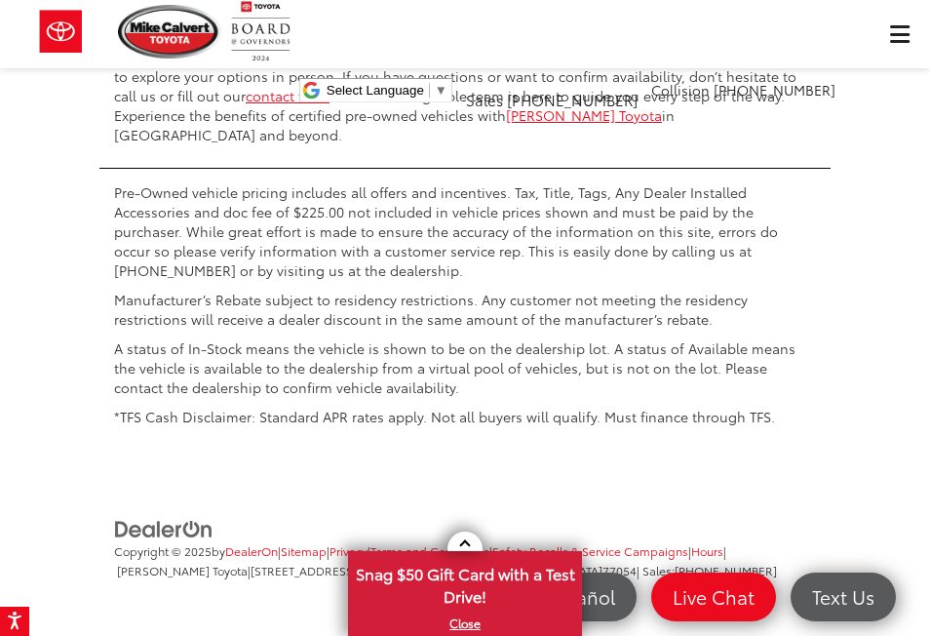
scroll to position [4023, 0]
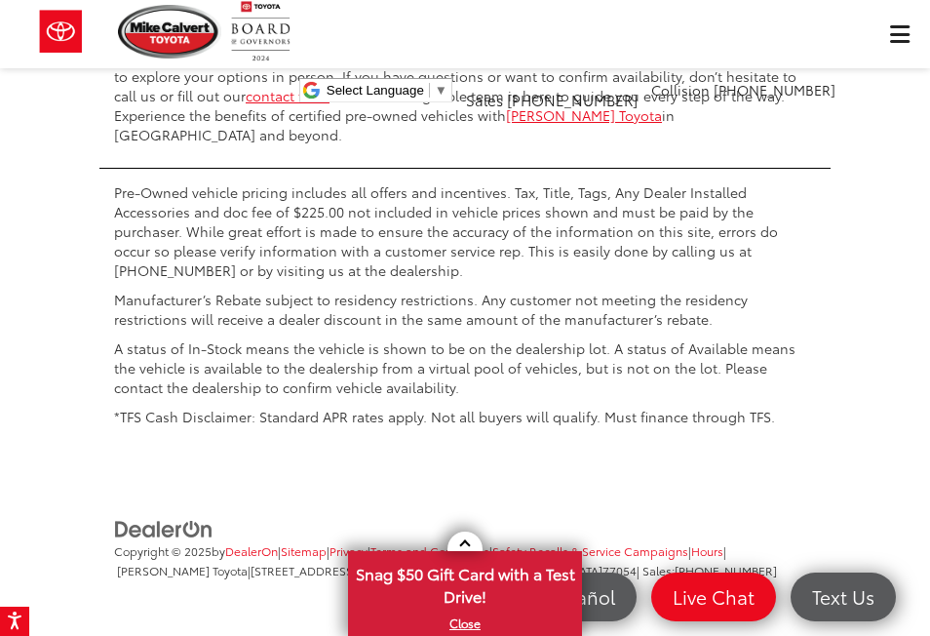
scroll to position [0, 0]
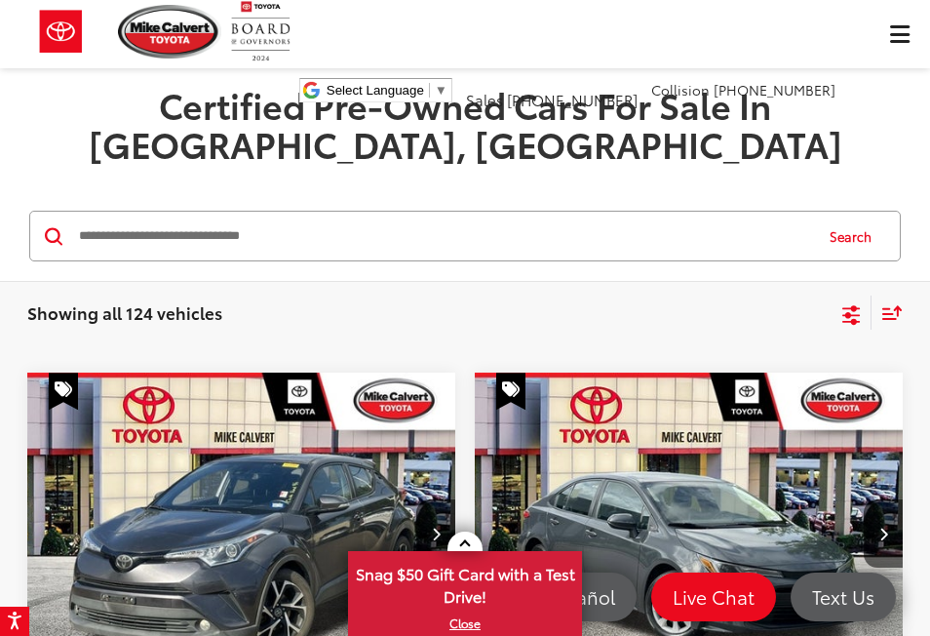
click at [229, 212] on input "Search by Make, Model, or Keyword" at bounding box center [444, 235] width 734 height 47
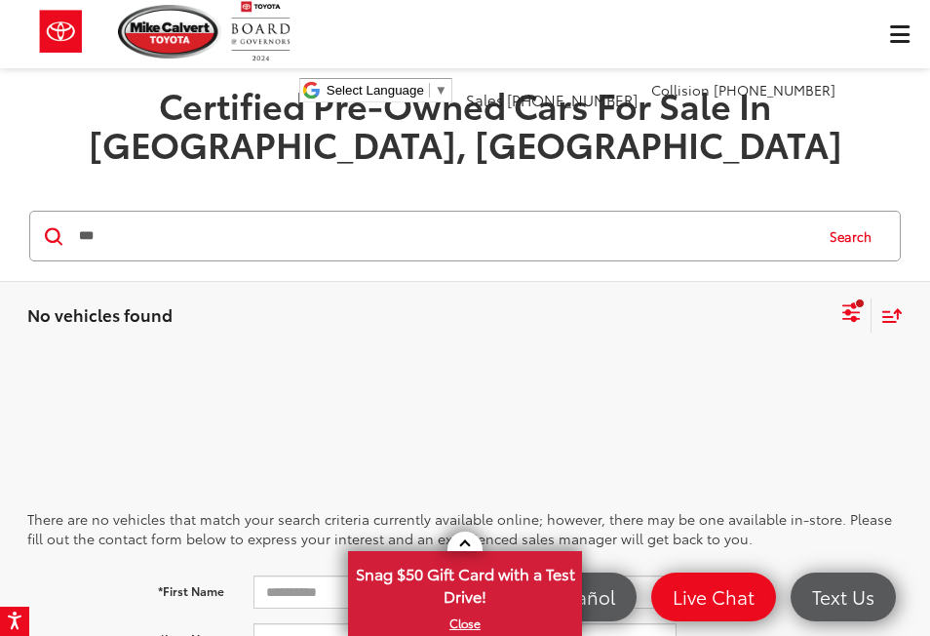
click at [228, 212] on input "***" at bounding box center [444, 235] width 734 height 47
click at [178, 212] on input "******" at bounding box center [444, 235] width 734 height 47
type input "*"
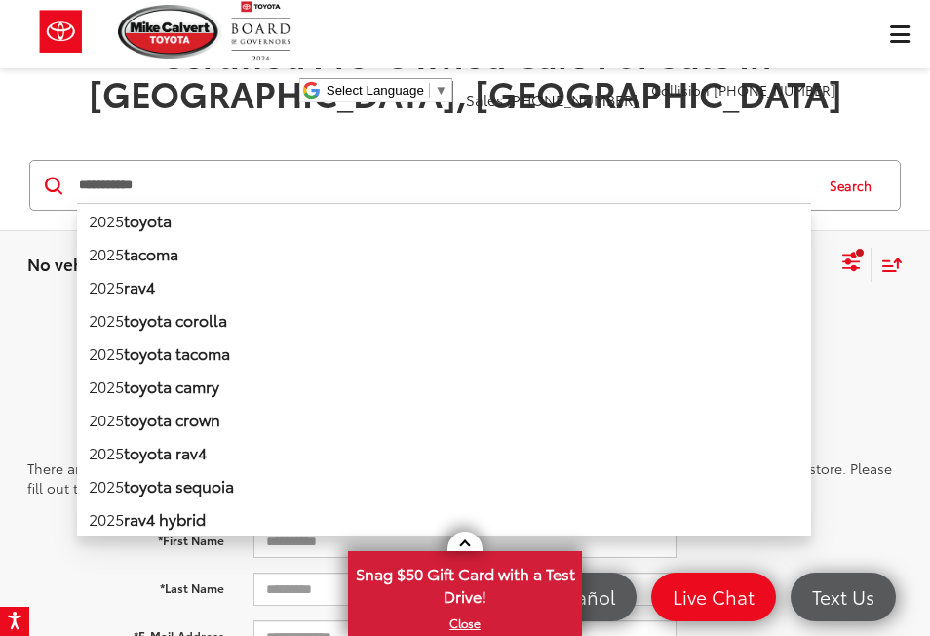
scroll to position [44, 0]
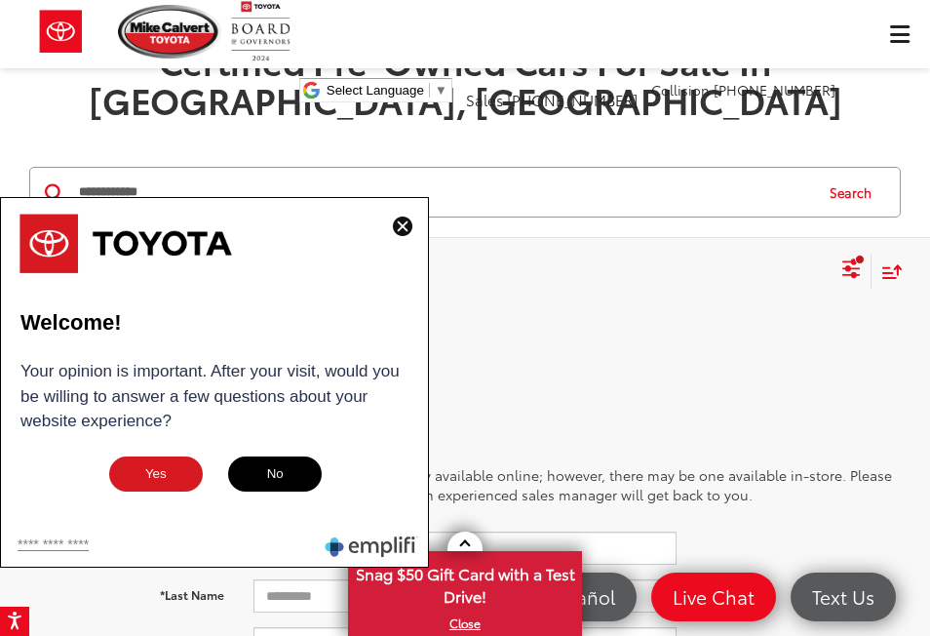
click at [405, 227] on img at bounding box center [402, 225] width 19 height 19
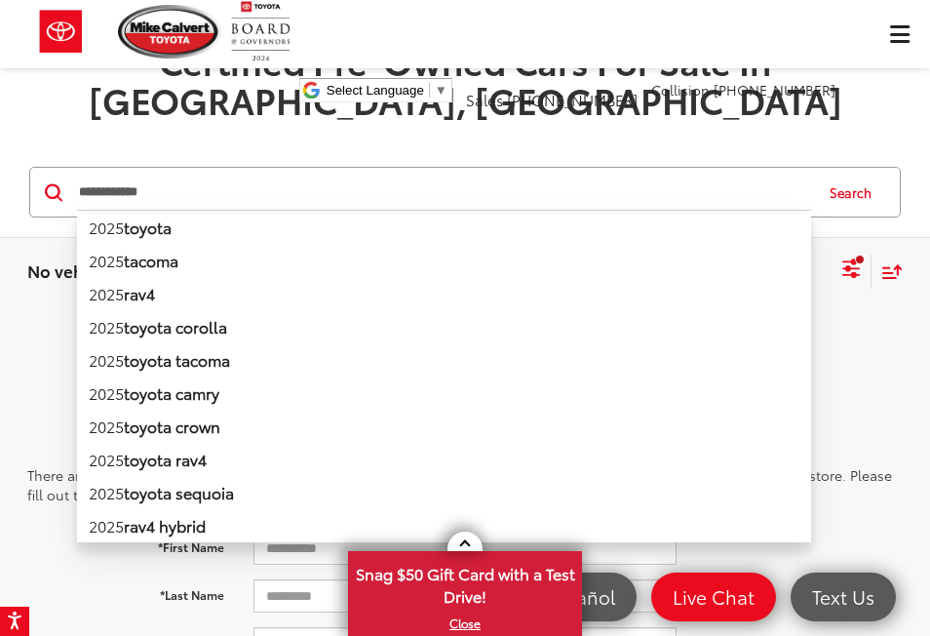
click at [337, 169] on input "**********" at bounding box center [444, 192] width 734 height 47
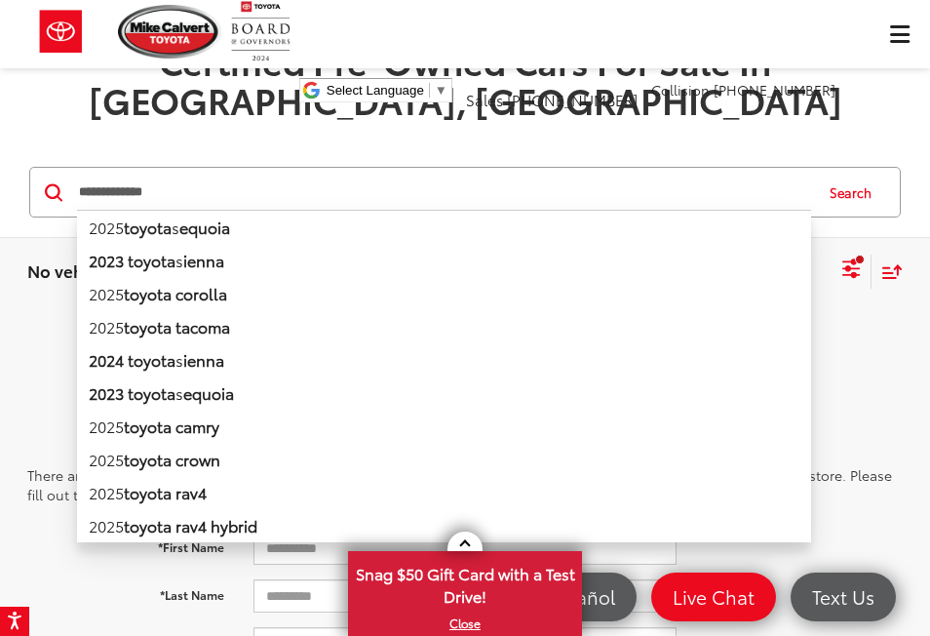
type input "**********"
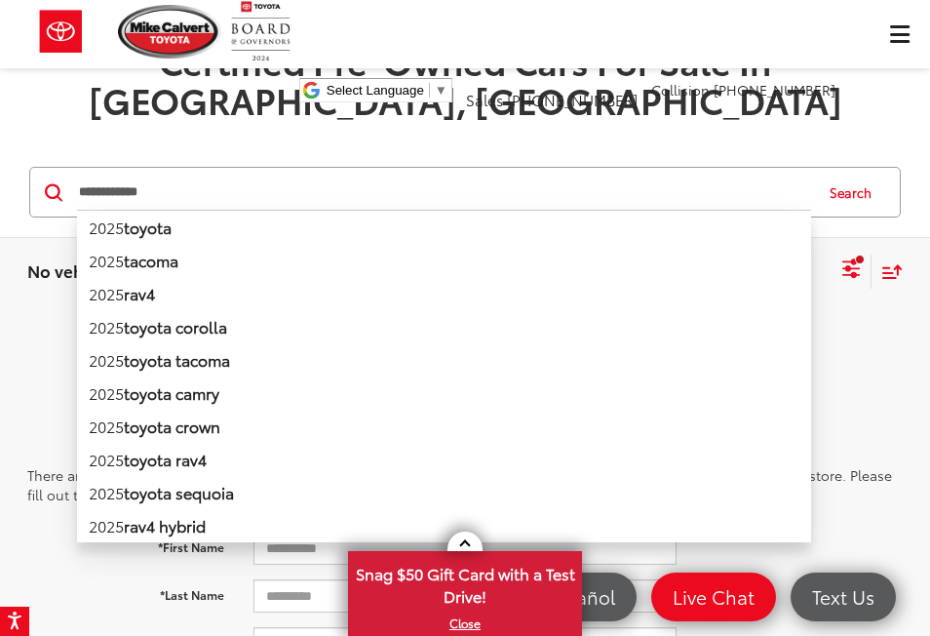
drag, startPoint x: 230, startPoint y: 152, endPoint x: 8, endPoint y: 201, distance: 227.5
click at [8, 201] on div "**********" at bounding box center [465, 192] width 930 height 91
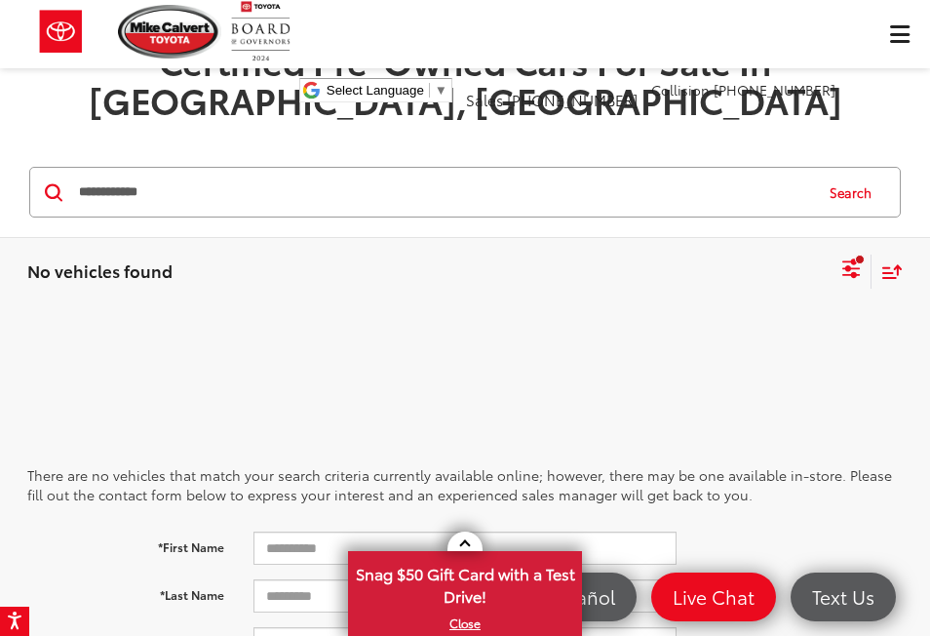
click at [8, 236] on div "No vehicles found tuh Clear All + 0 test Sort Price: High to Low Price: Low to …" at bounding box center [465, 271] width 930 height 70
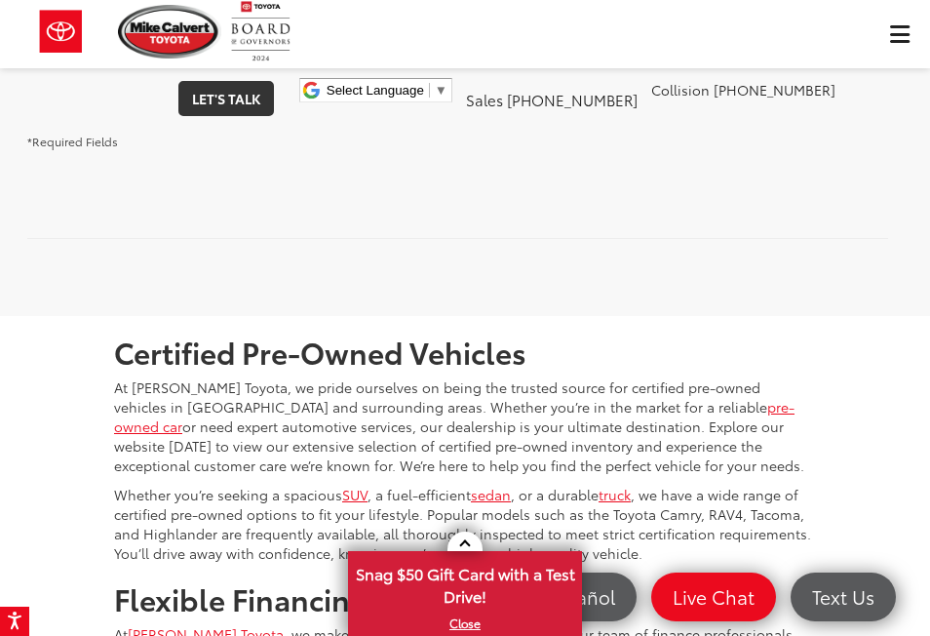
scroll to position [683, 0]
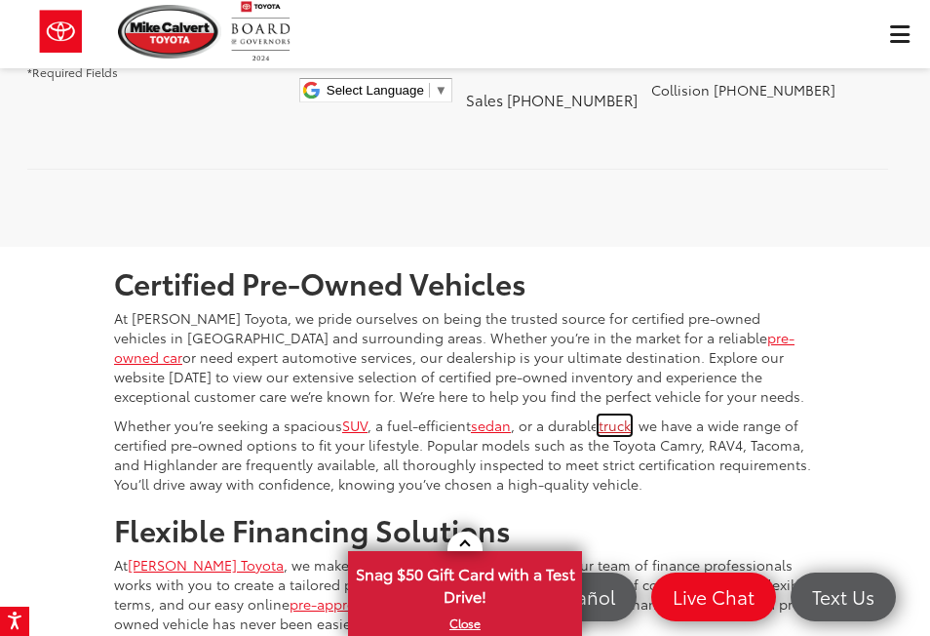
click at [613, 415] on link "truck" at bounding box center [614, 424] width 32 height 19
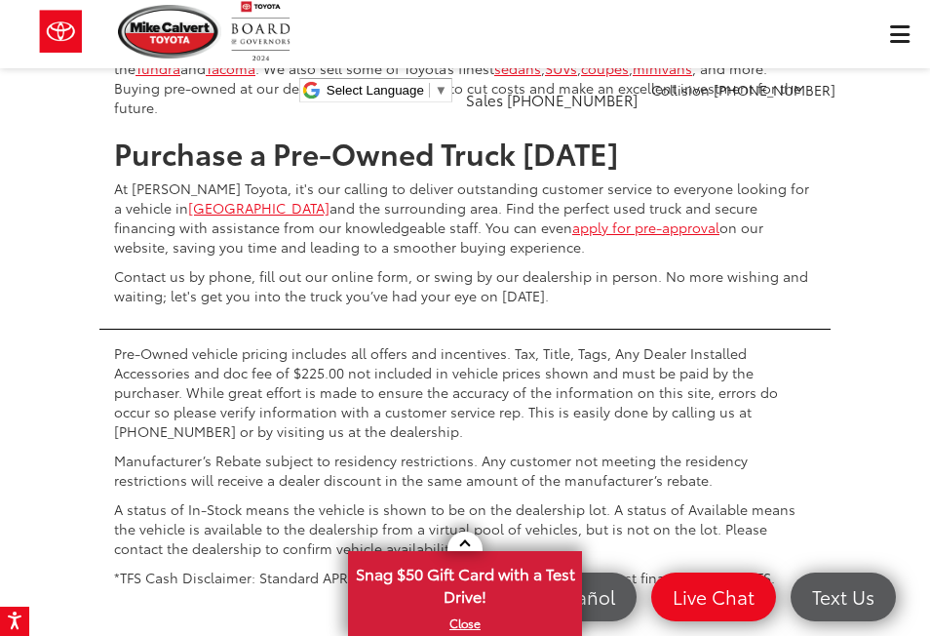
scroll to position [4761, 0]
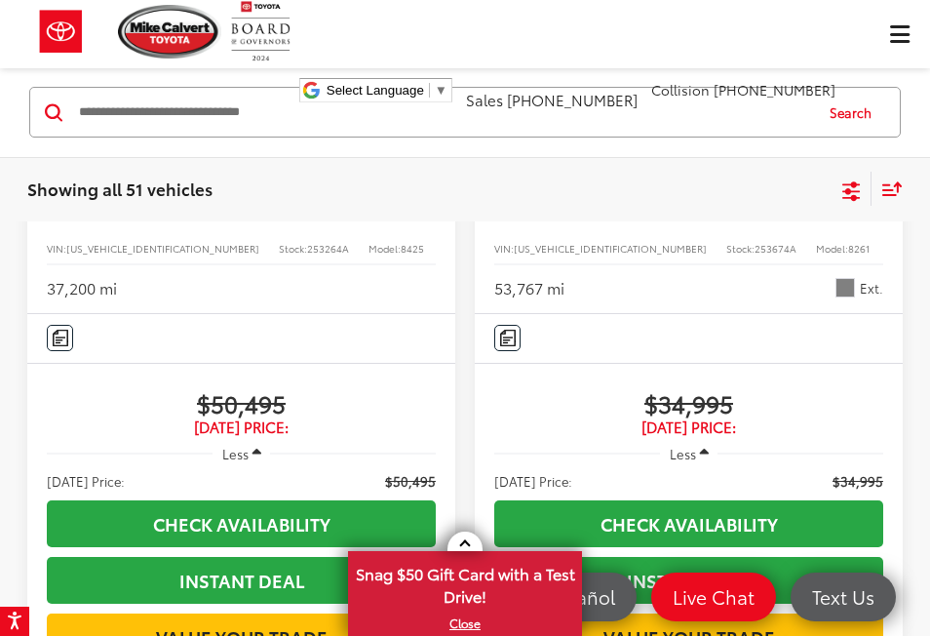
click at [905, 35] on span "Click to show site navigation" at bounding box center [899, 34] width 19 height 1
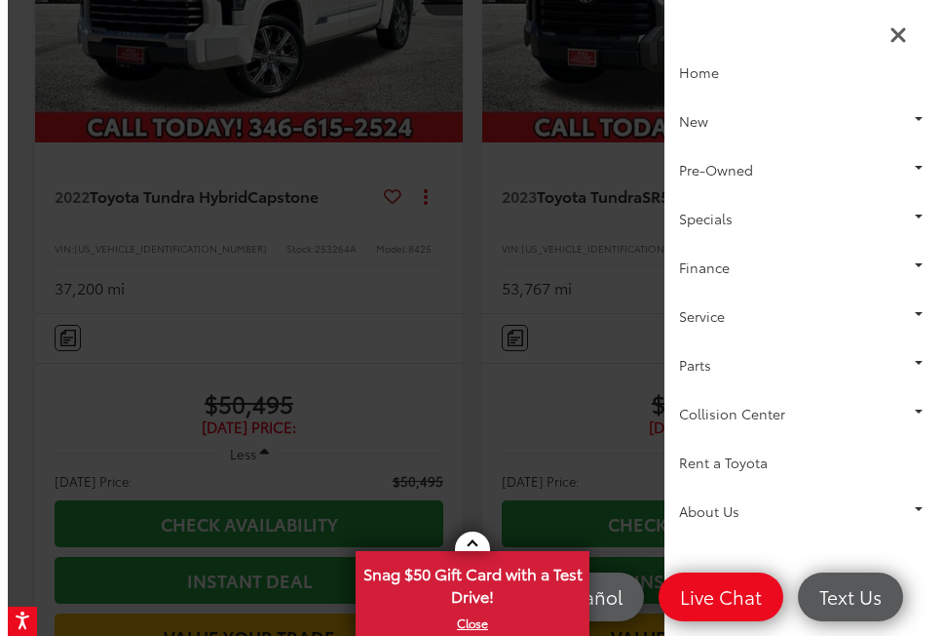
scroll to position [0, 0]
